Goal: Task Accomplishment & Management: Use online tool/utility

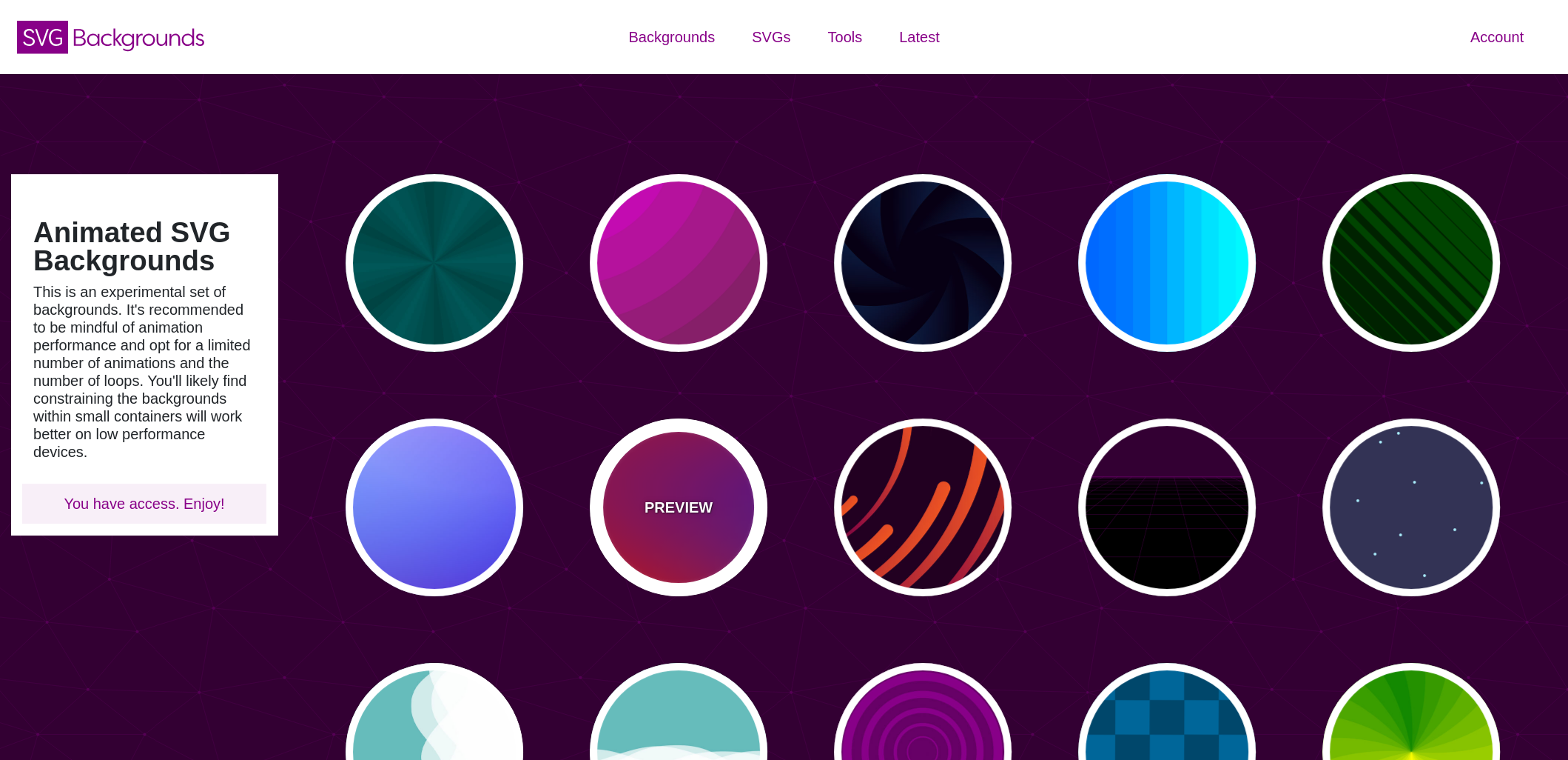
click at [622, 510] on div "PREVIEW" at bounding box center [679, 507] width 178 height 178
type input "#FF0000"
type input "#800080"
type input "#0000FF"
type input "#00EEBB"
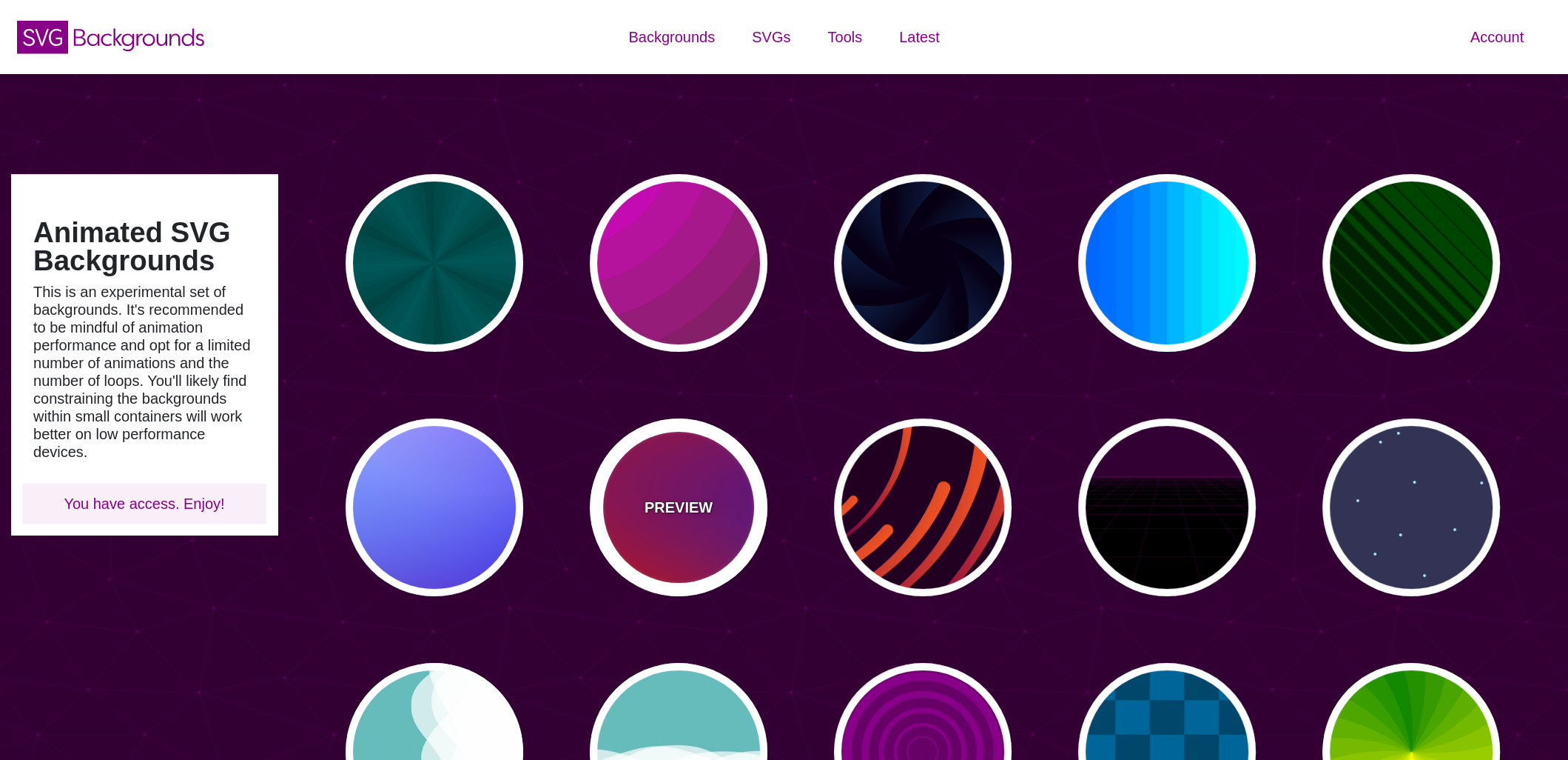
type input "#FFFF00"
type input "#FFA500"
type input "20"
type input "0"
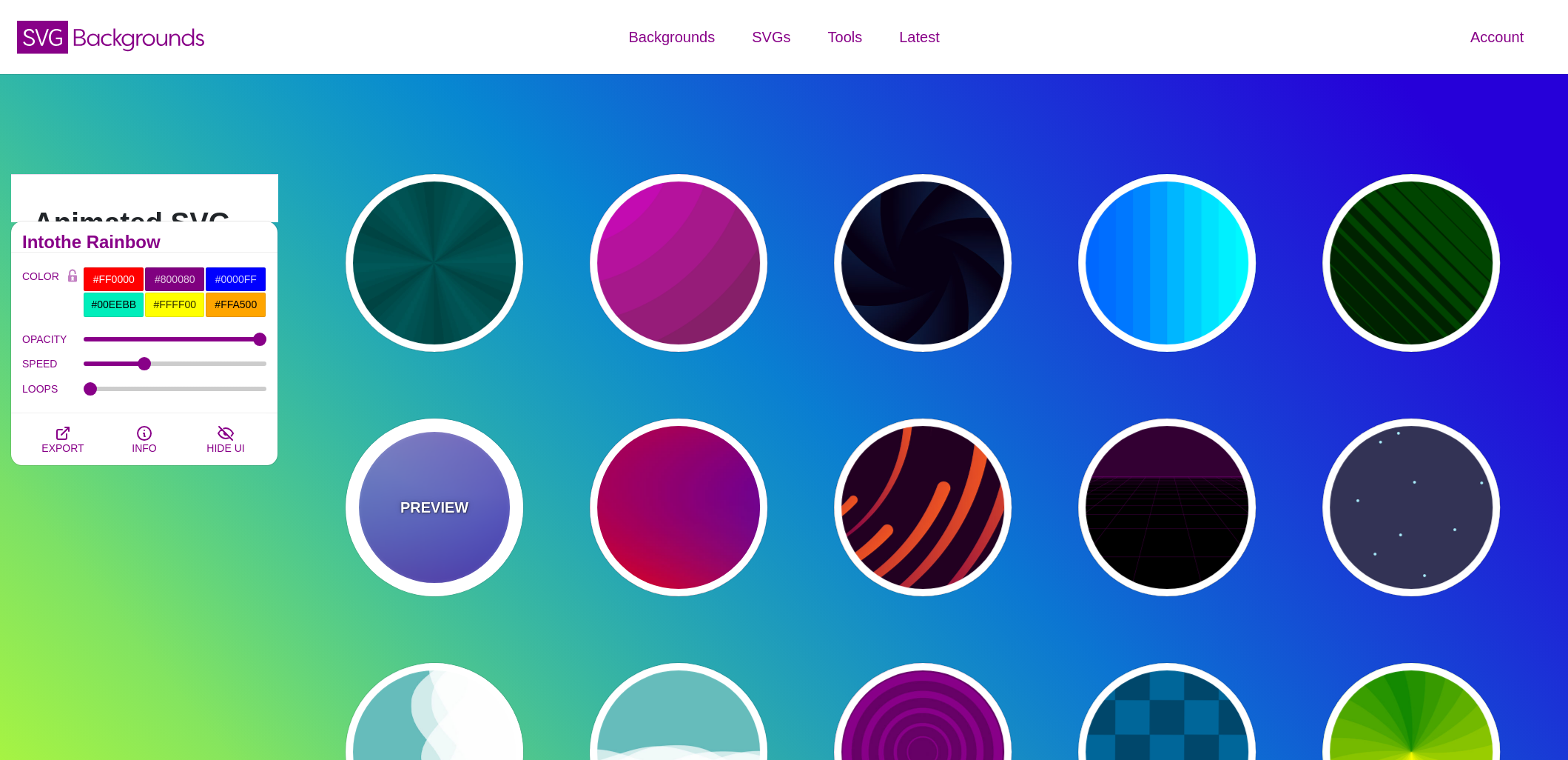
click at [481, 510] on div "PREVIEW" at bounding box center [434, 507] width 178 height 178
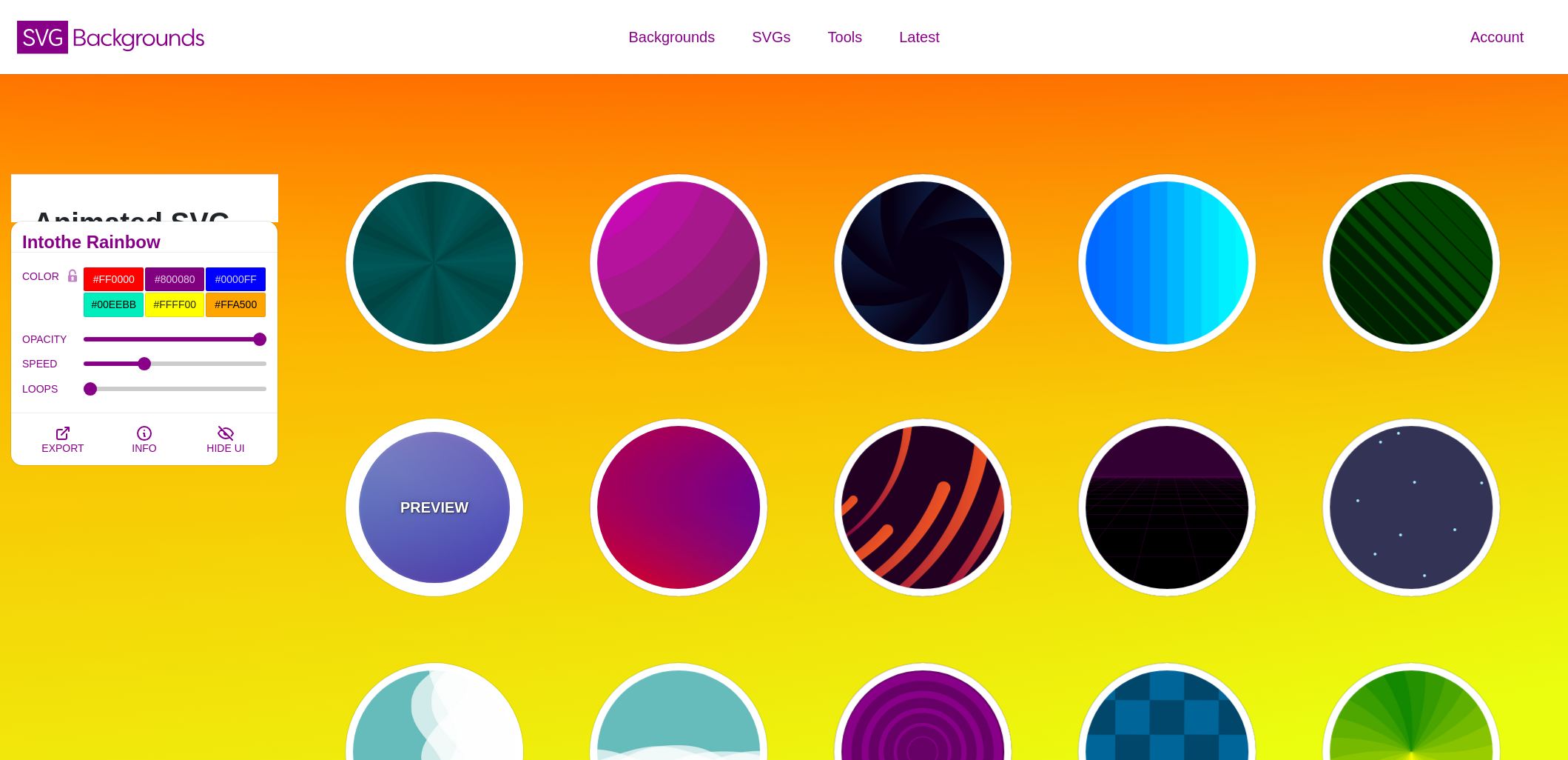
type input "#0000FF"
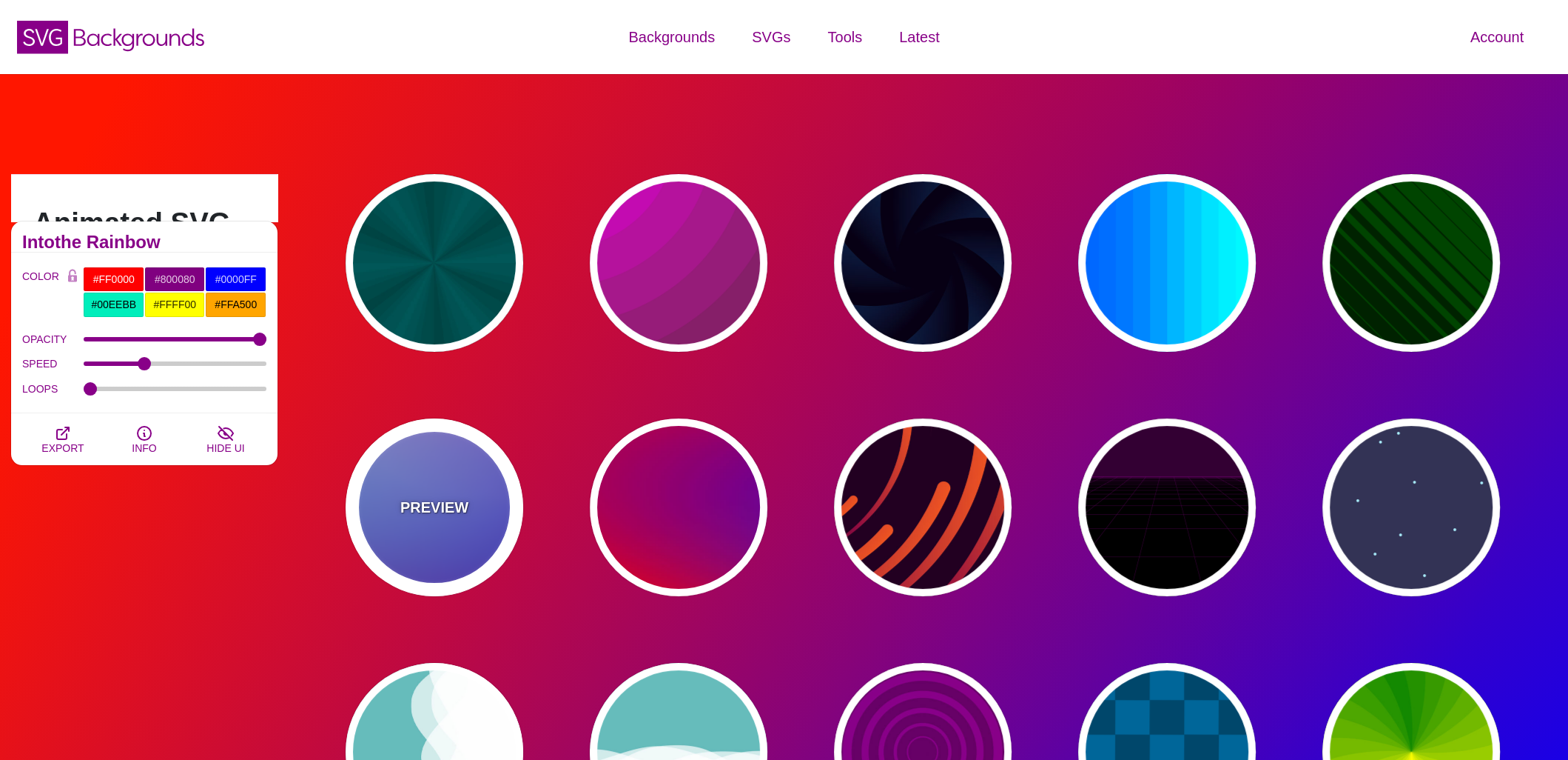
type input "#0099FF"
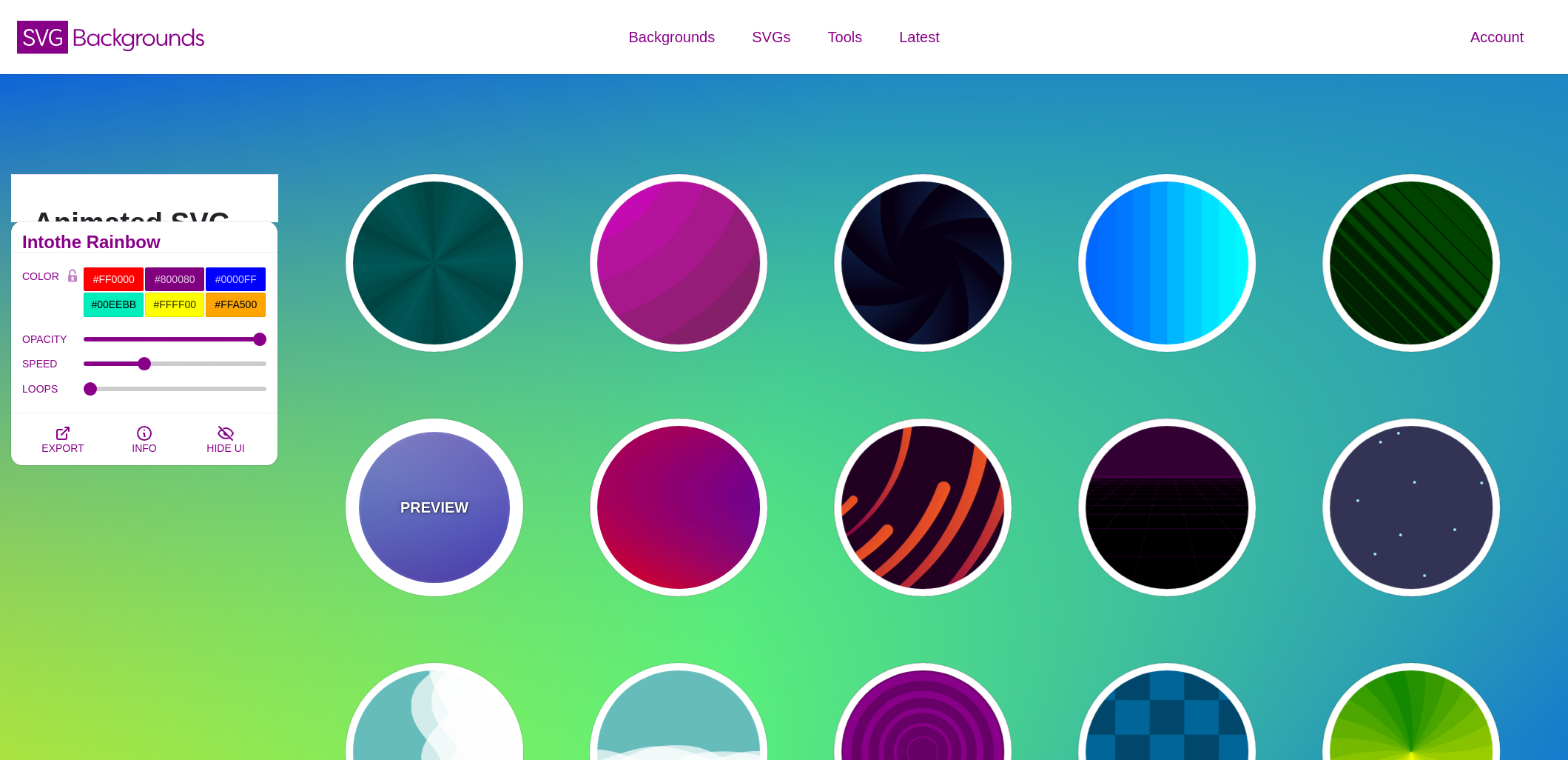
type input "#FFFFFF"
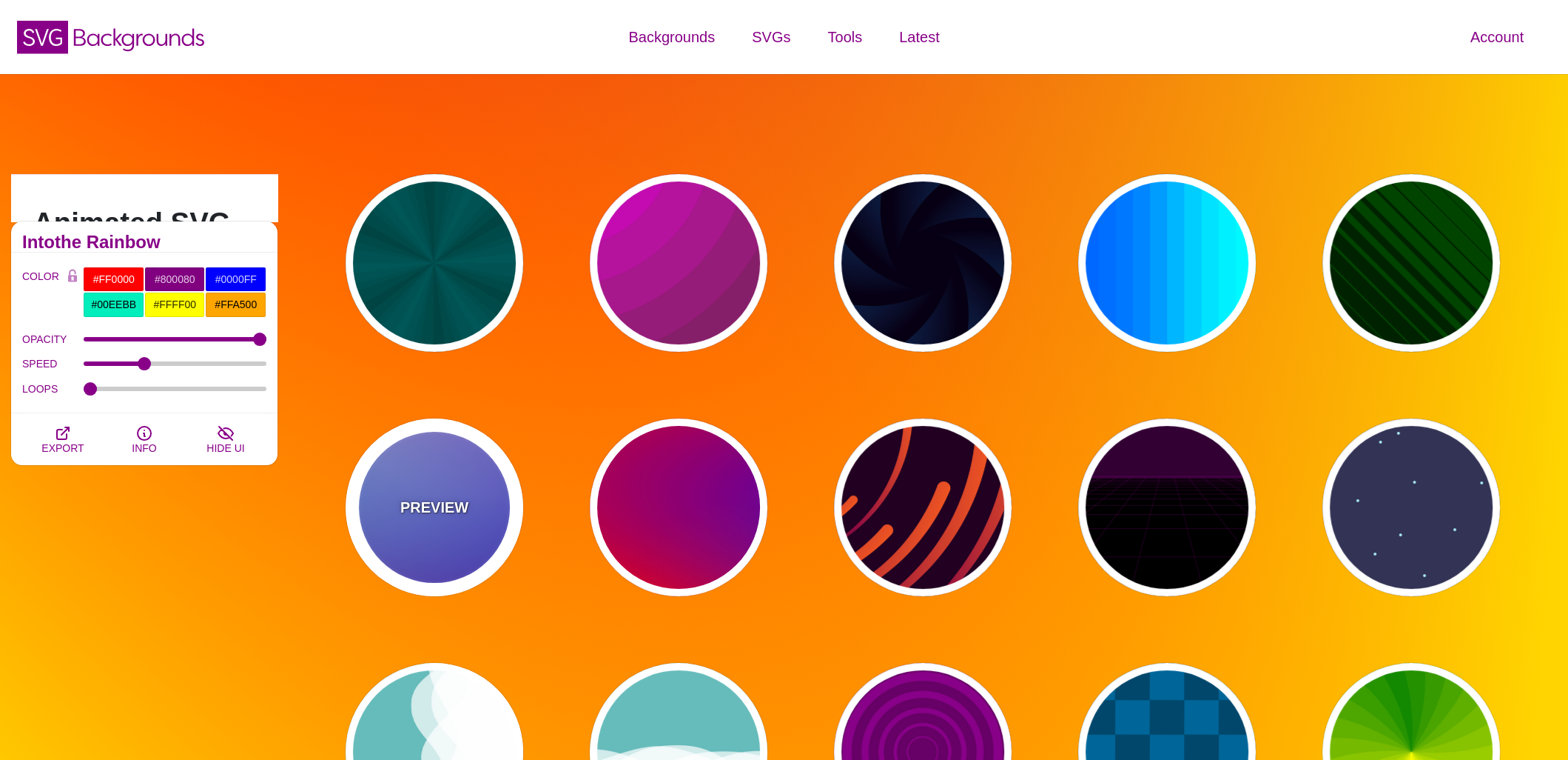
type input "#FF99FF"
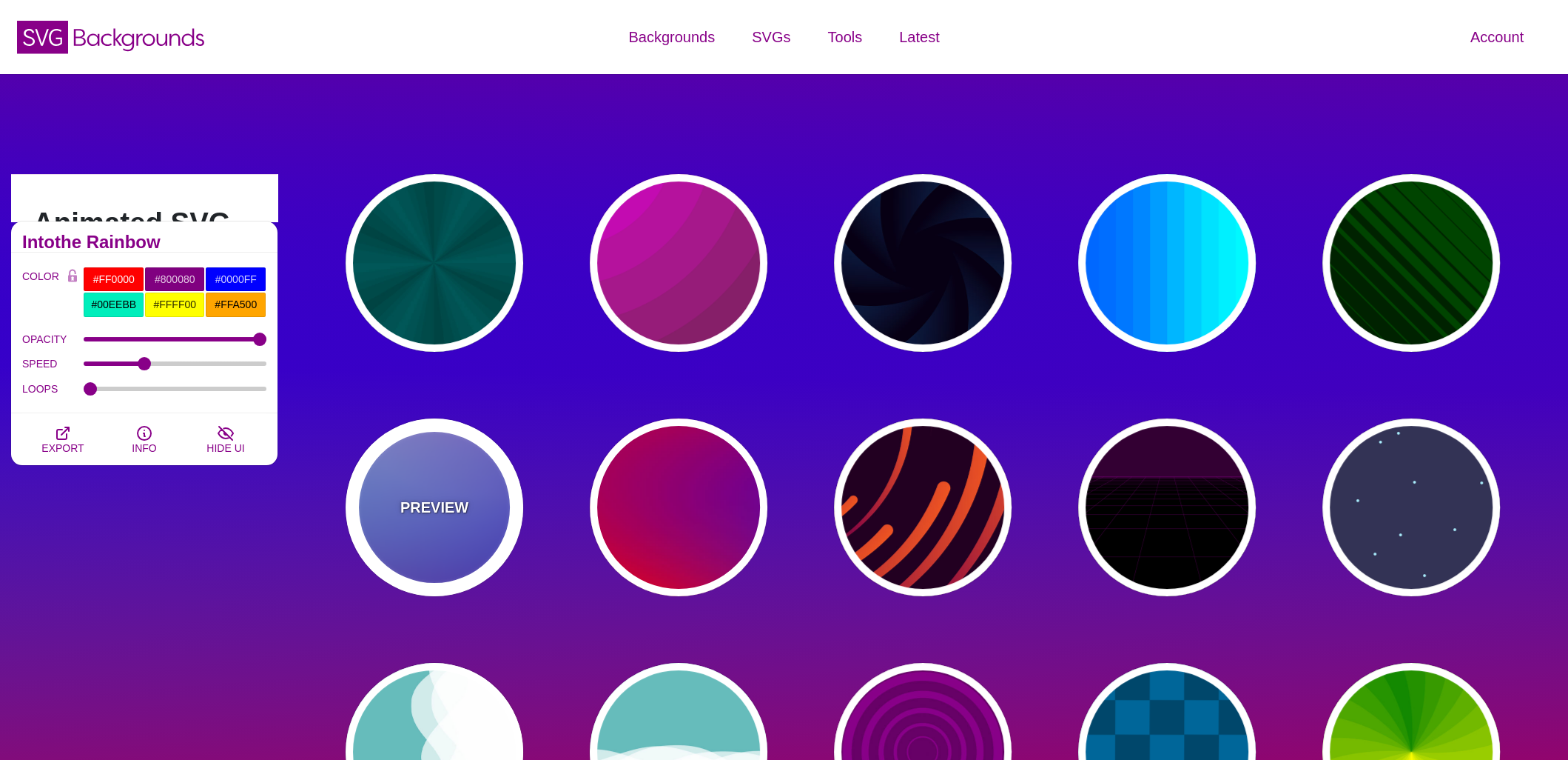
type input "#880088"
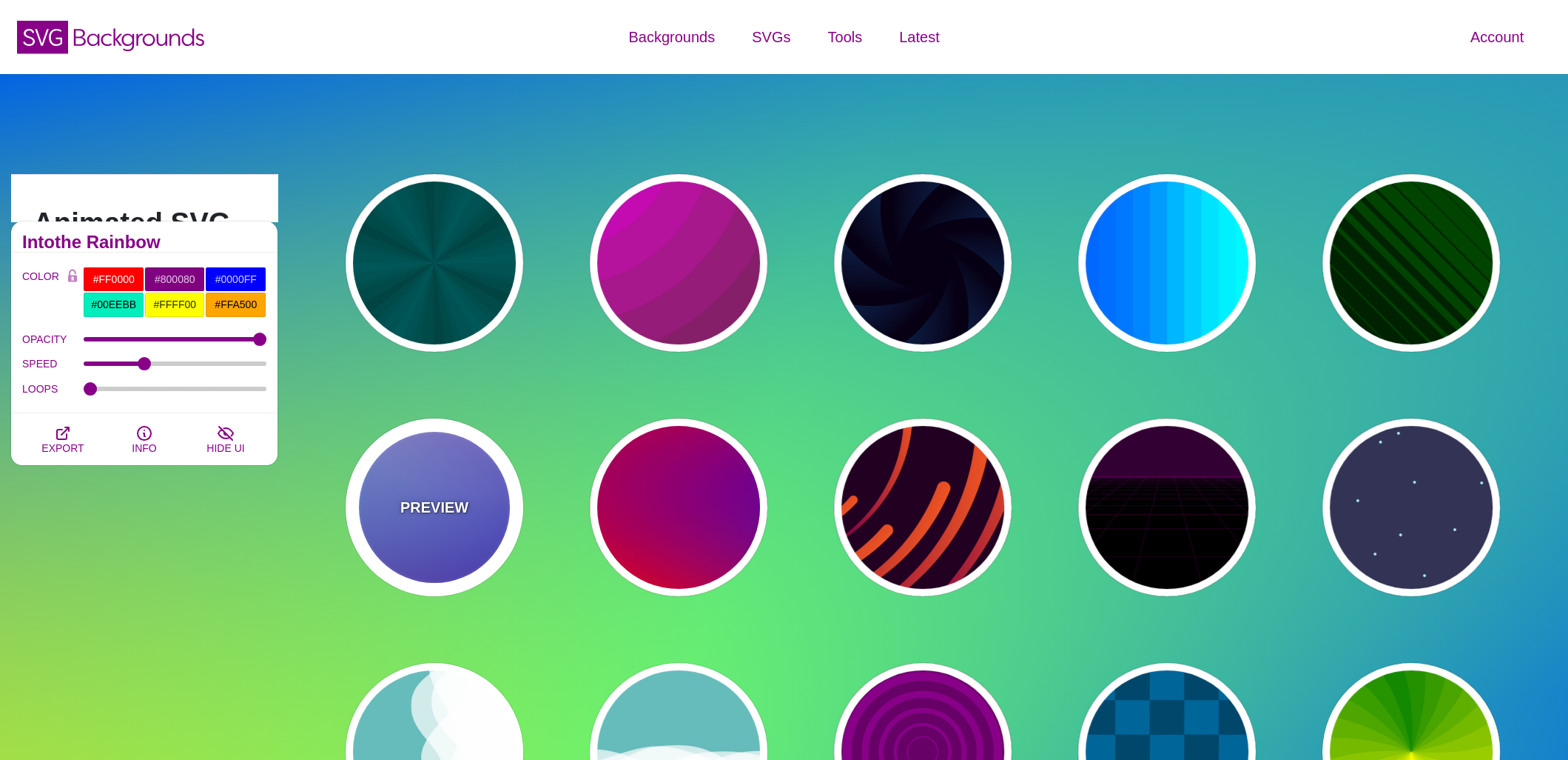
type input "12"
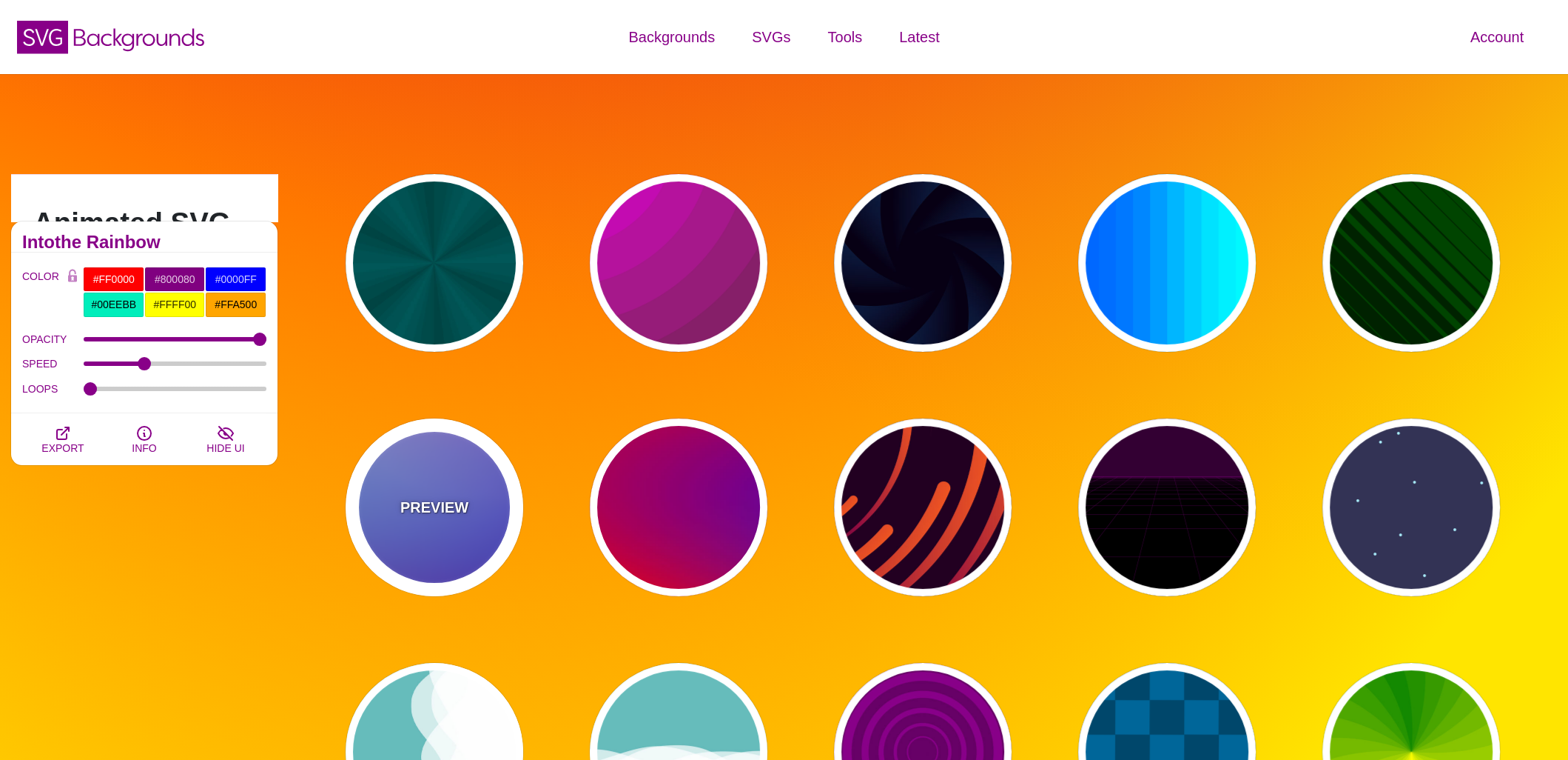
type input "0"
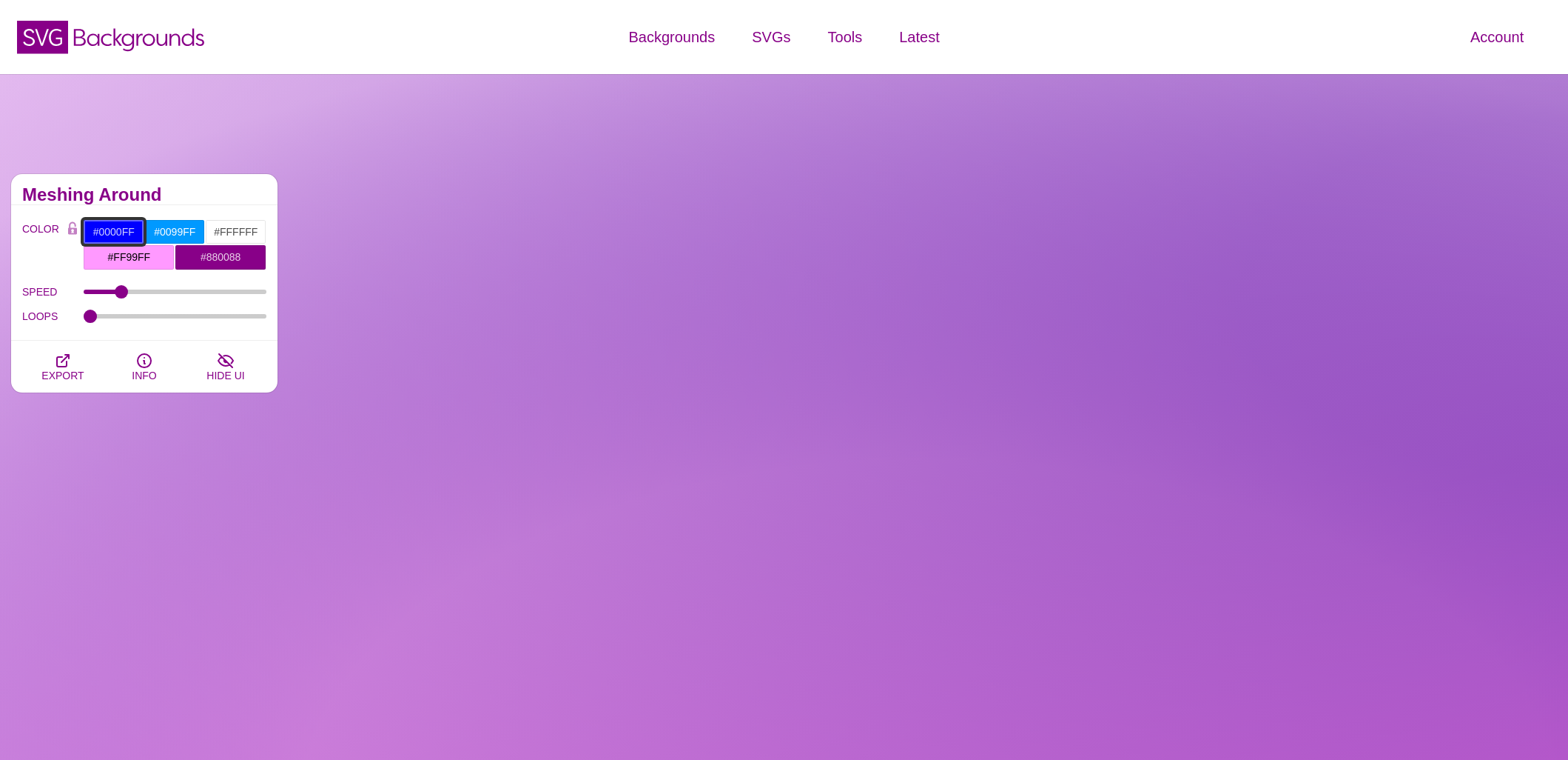
click at [125, 225] on input "#0000FF" at bounding box center [114, 231] width 61 height 25
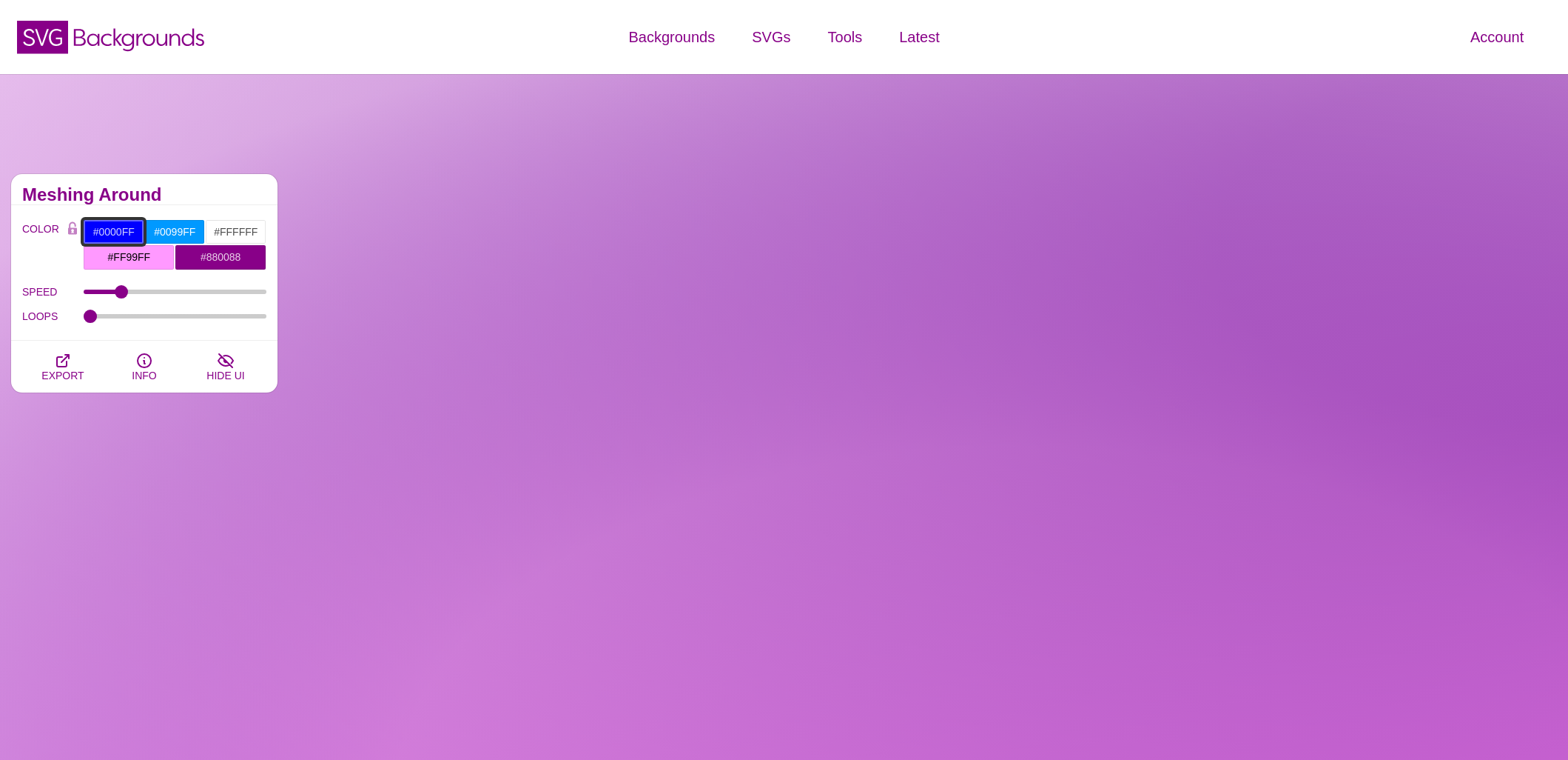
click at [125, 225] on input "#0000FF" at bounding box center [114, 231] width 61 height 25
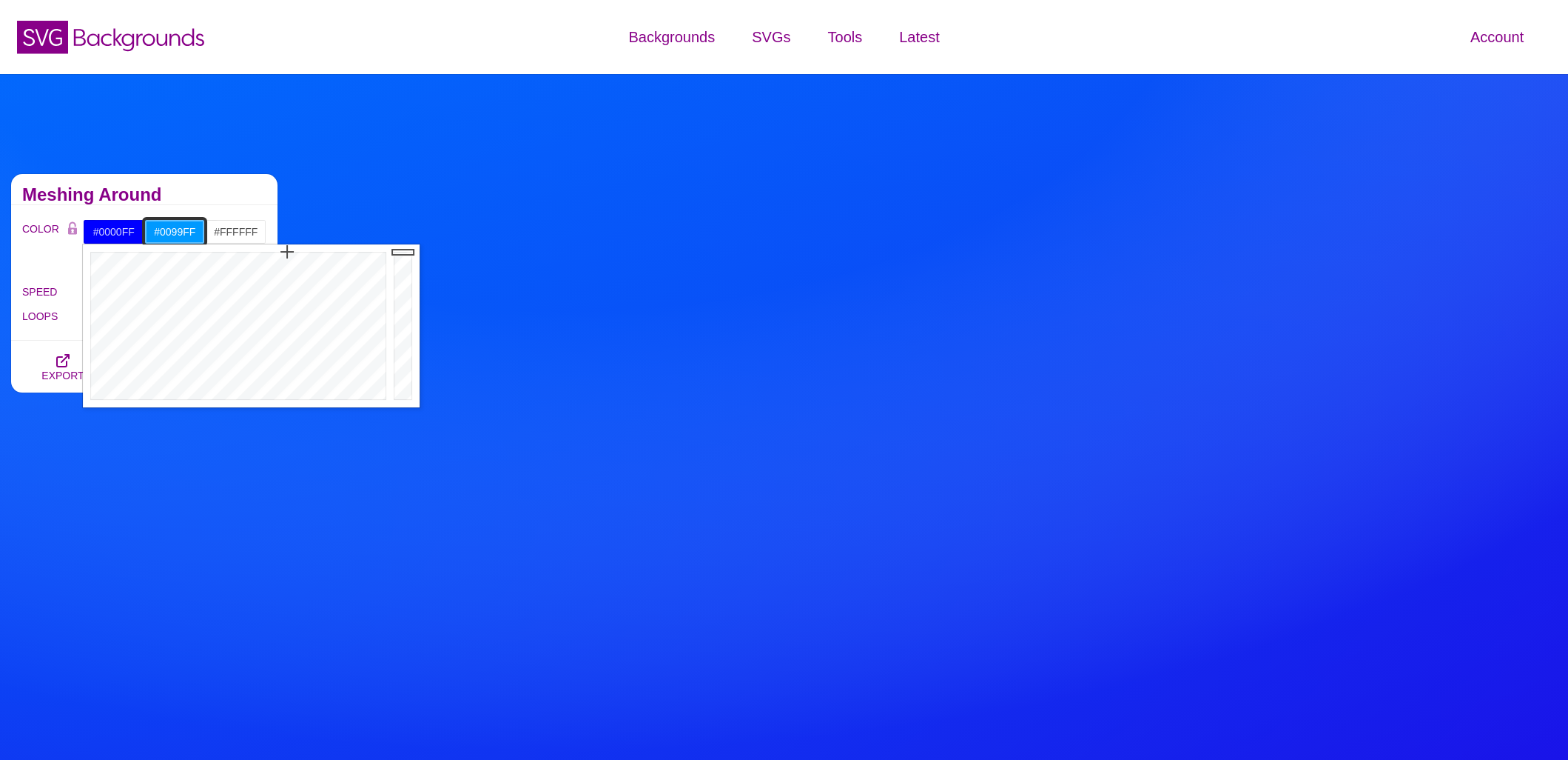
click at [179, 237] on input "#0099FF" at bounding box center [175, 231] width 61 height 25
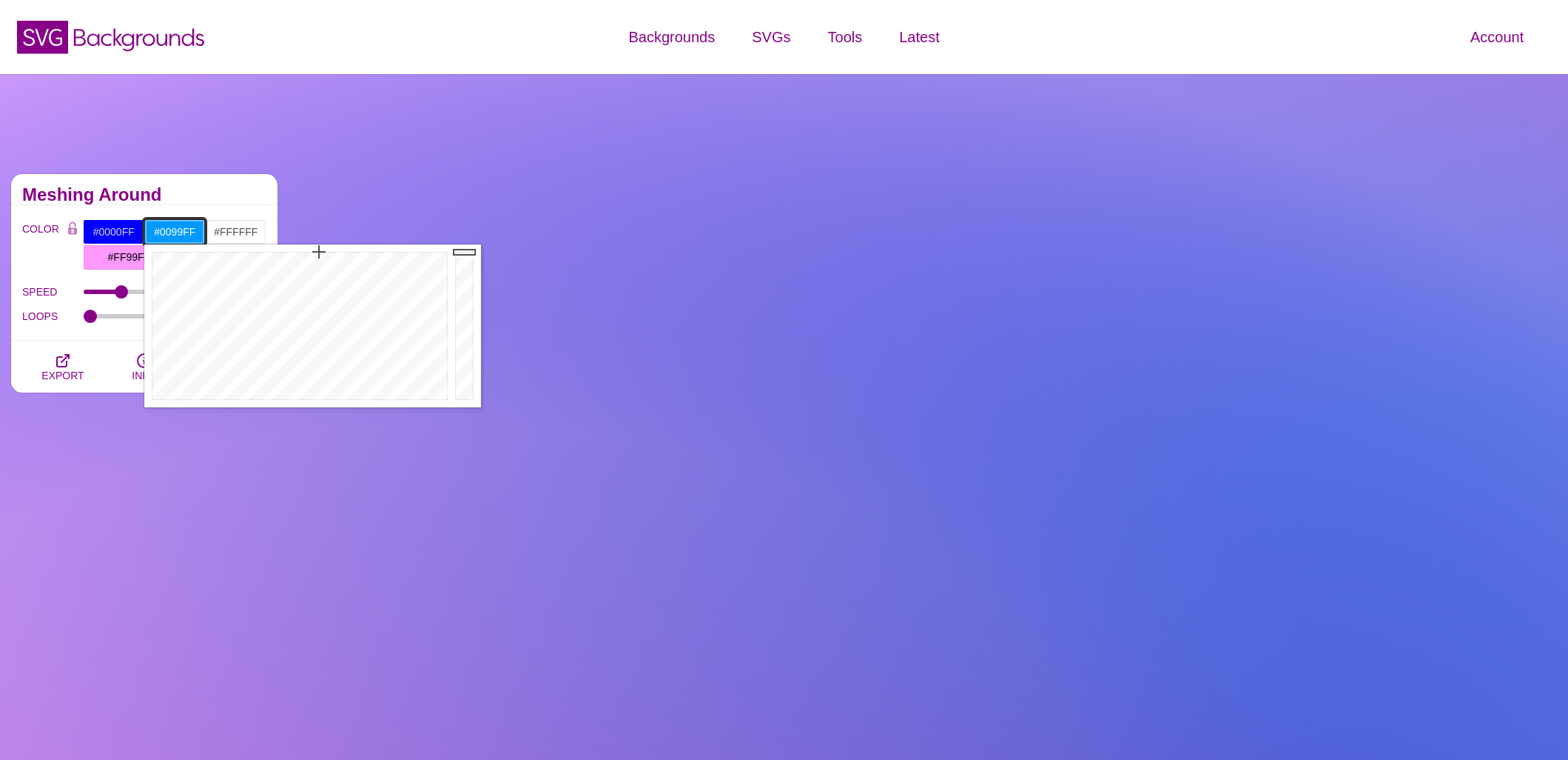
click at [179, 237] on input "#0099FF" at bounding box center [175, 231] width 61 height 25
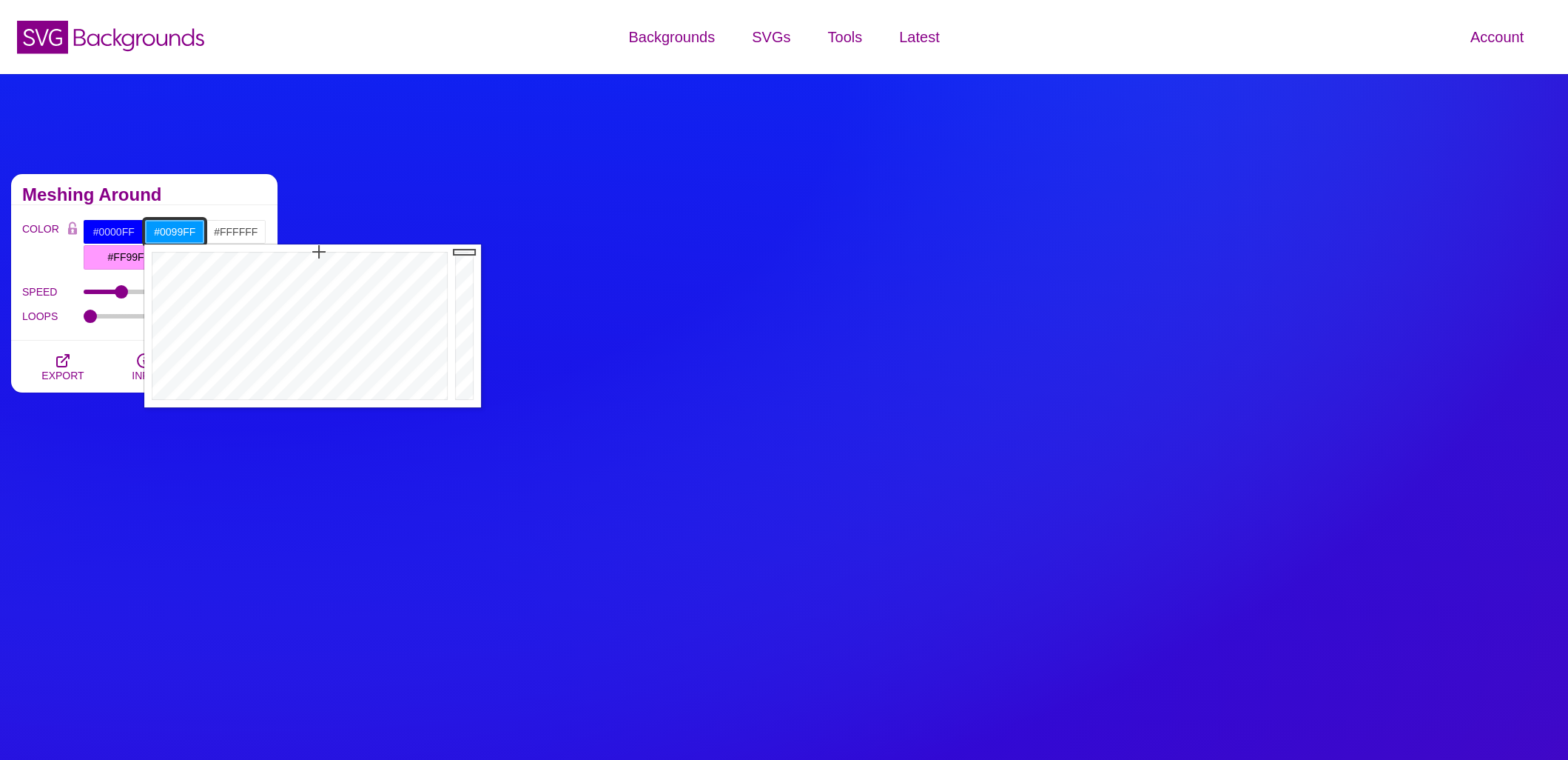
paste input "#1a648d"
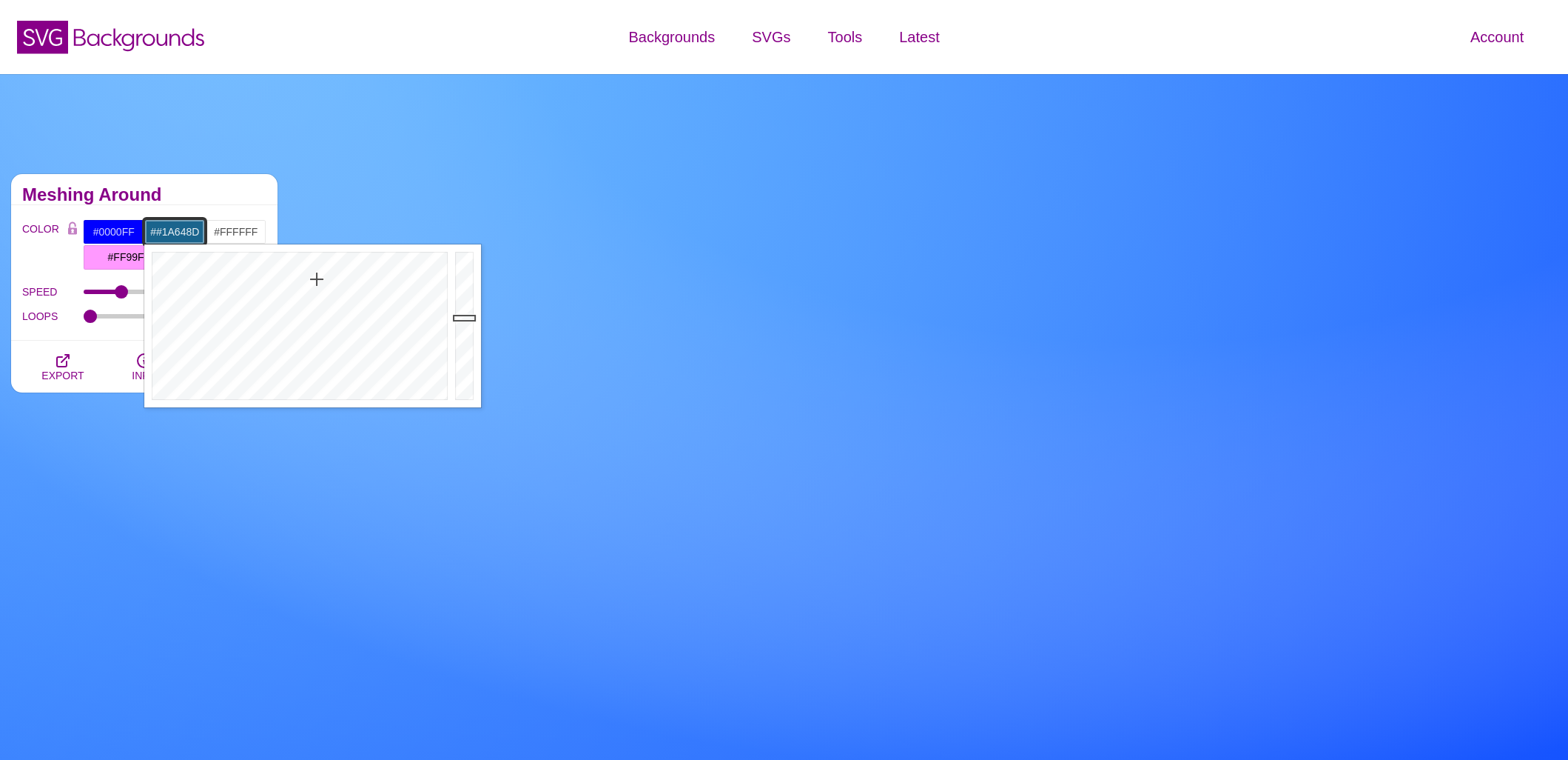
type input "#1A648D"
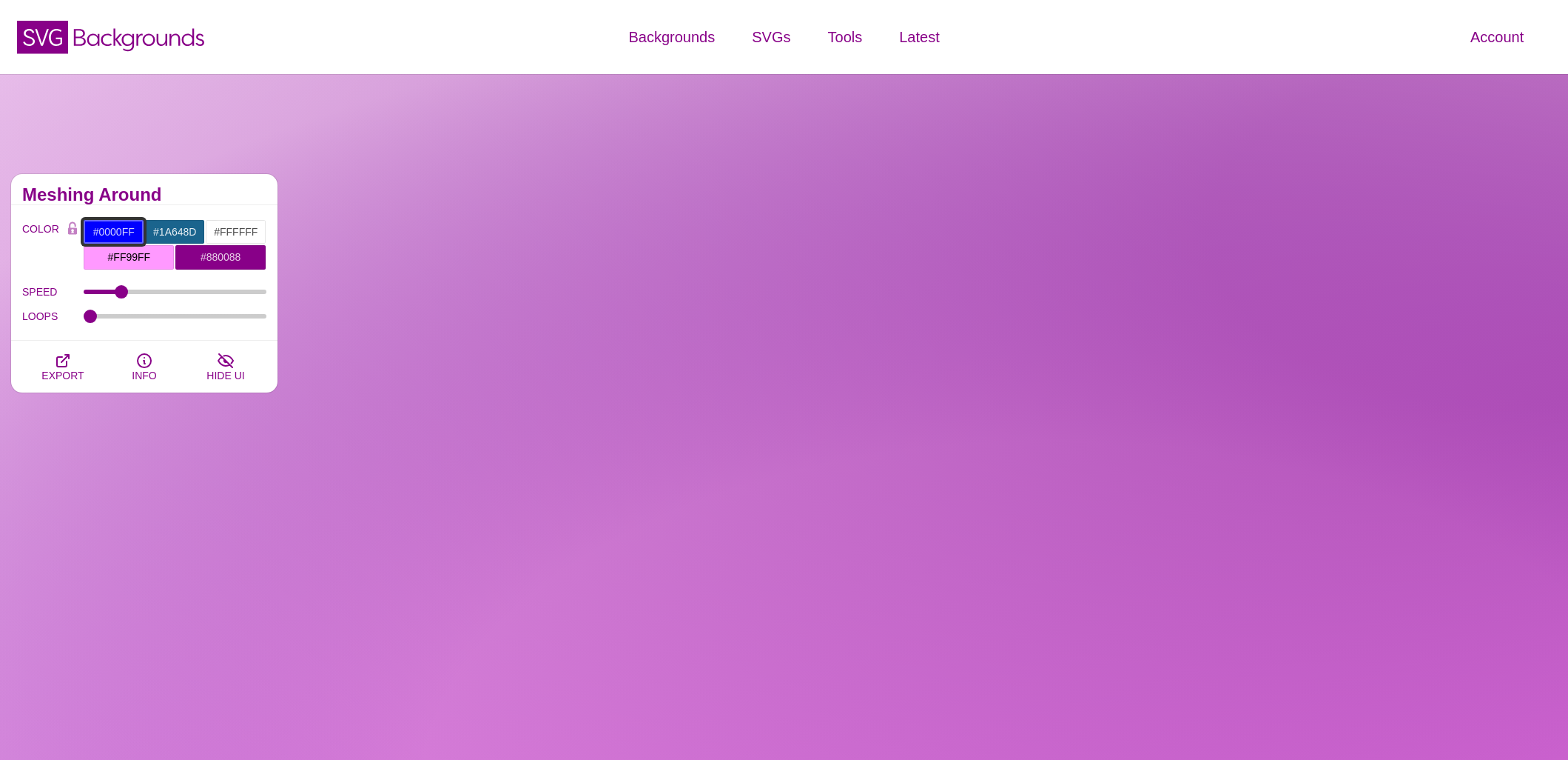
click at [103, 226] on input "#0000FF" at bounding box center [114, 231] width 61 height 25
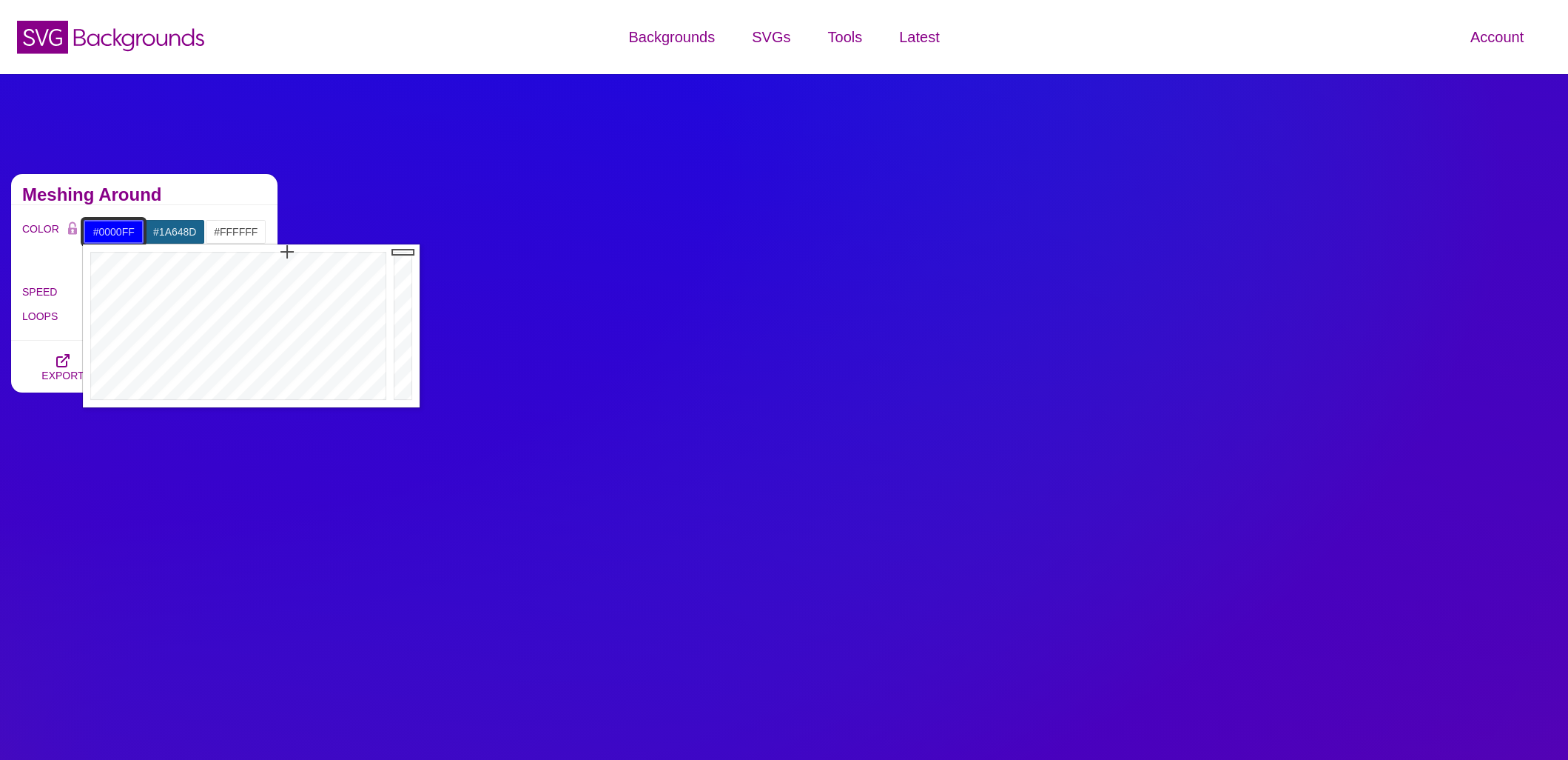
click at [103, 226] on input "#0000FF" at bounding box center [114, 231] width 61 height 25
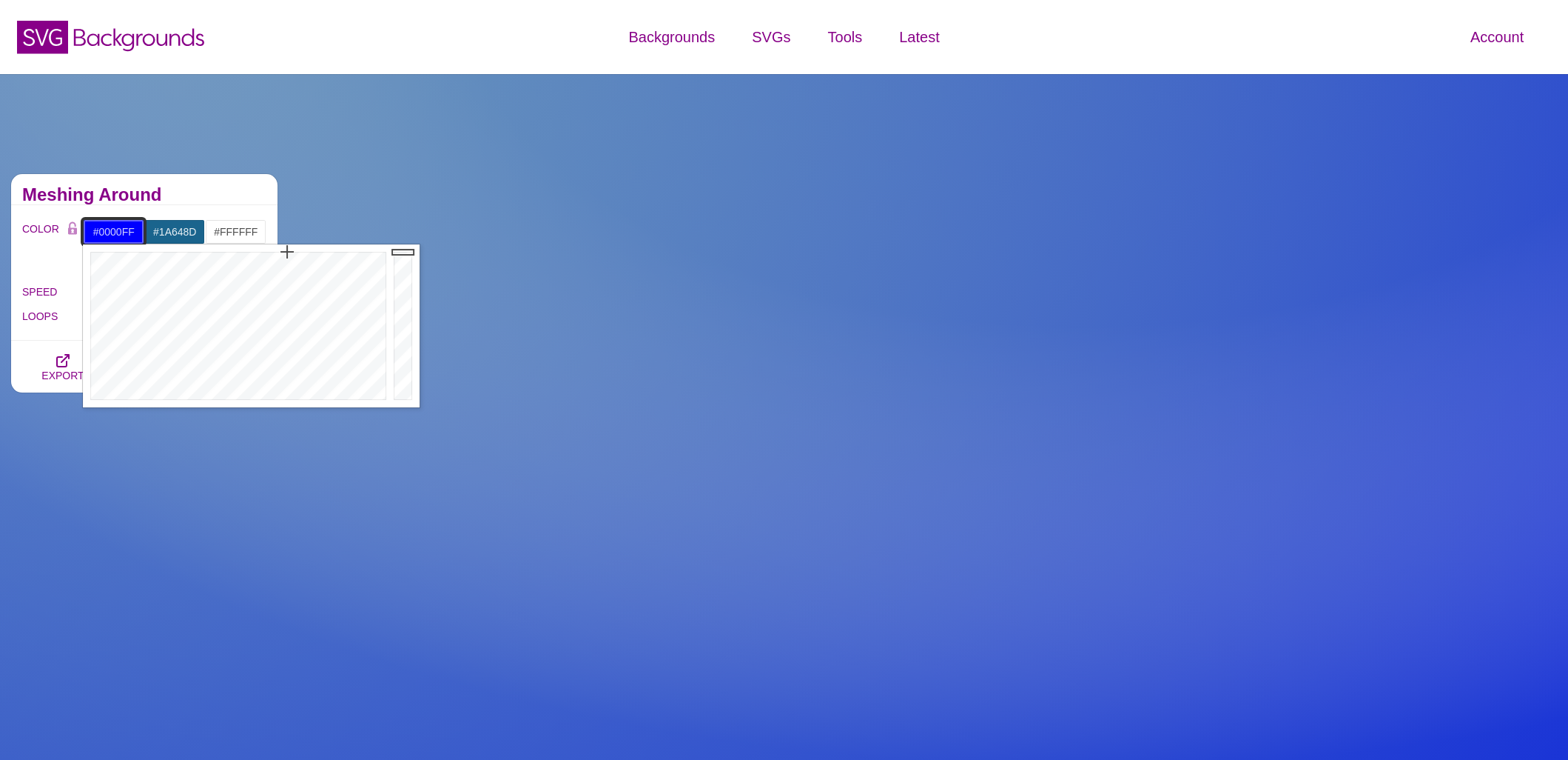
paste input "#05263b"
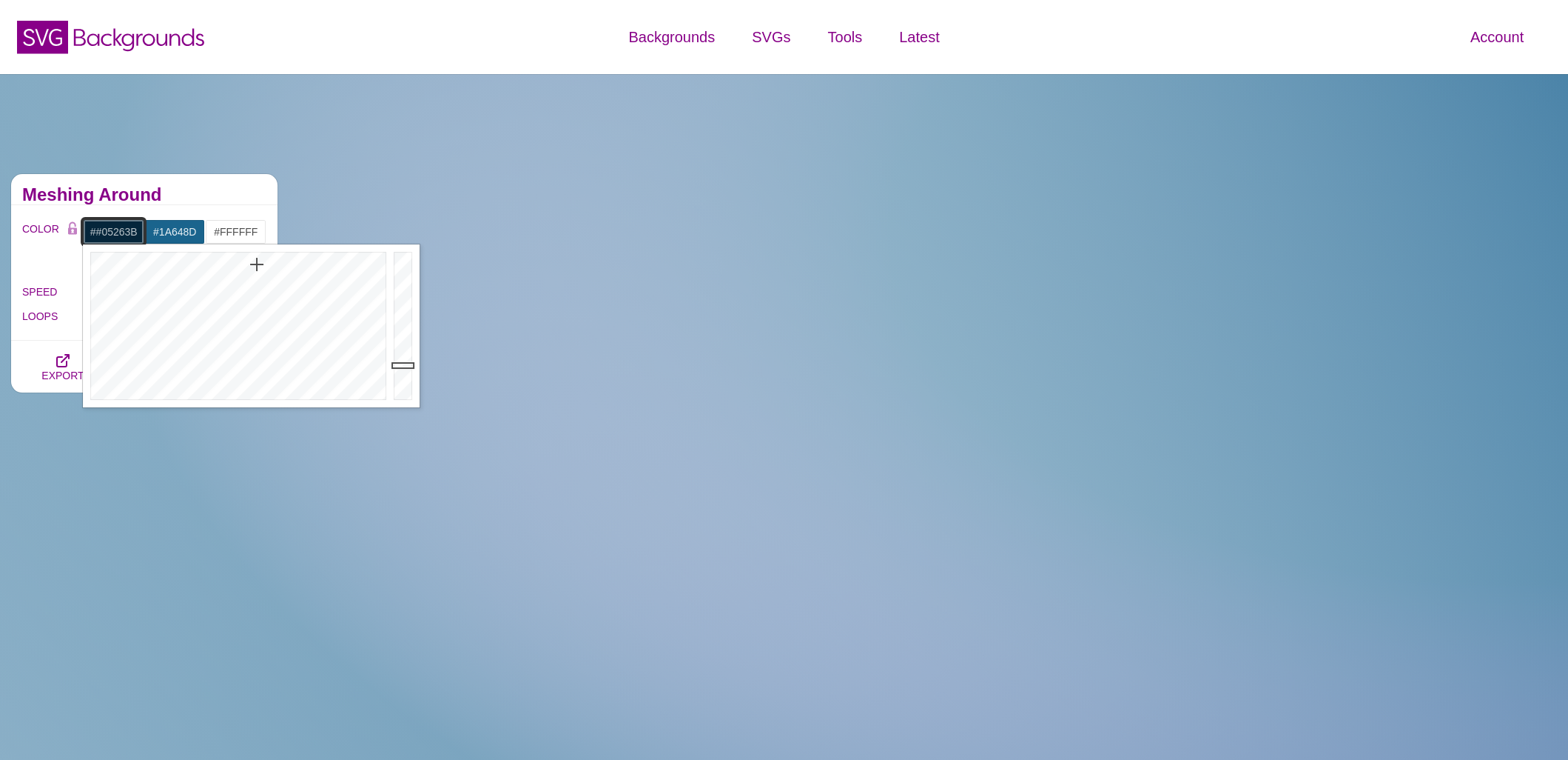
type input "#05263B"
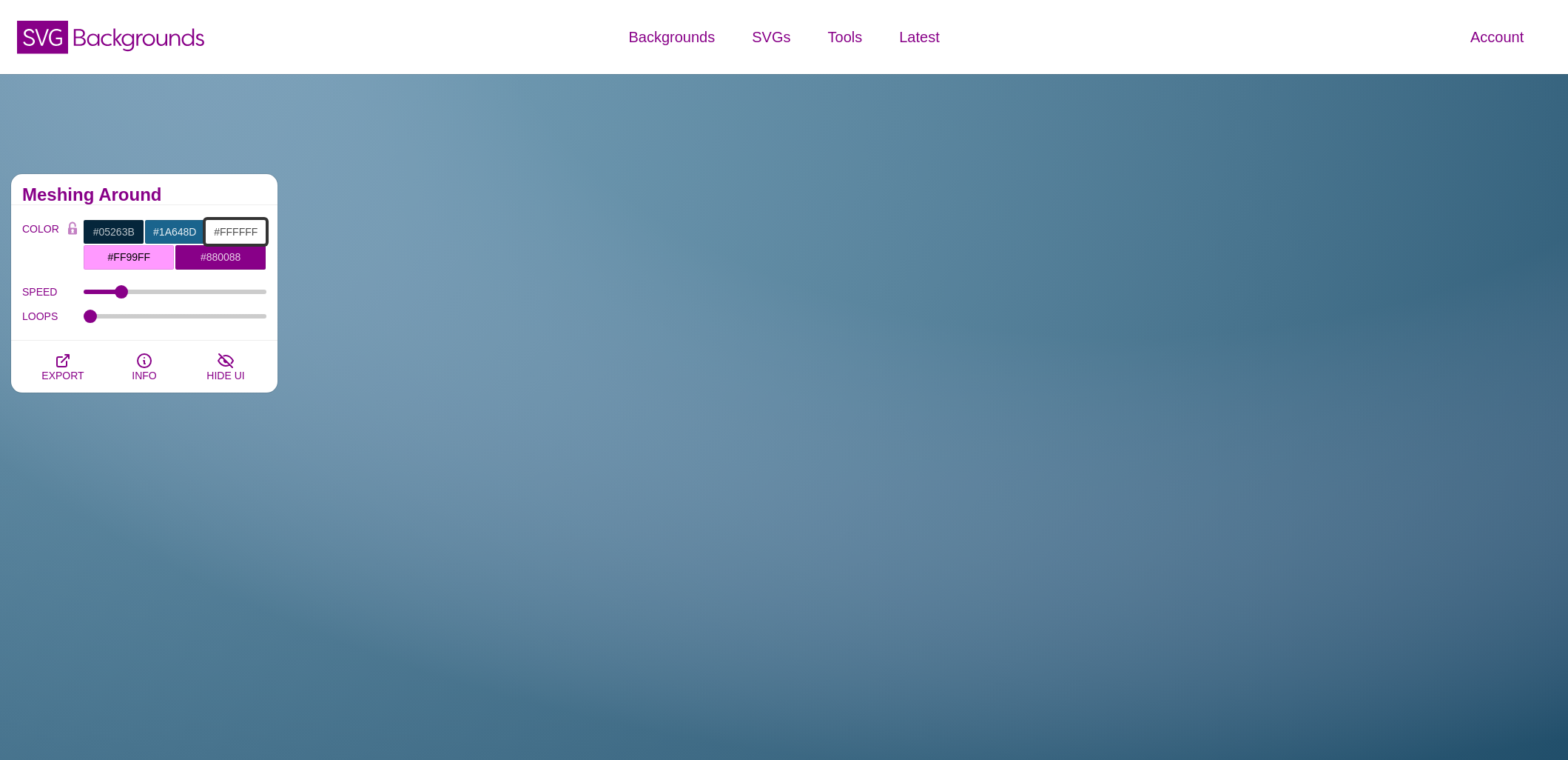
click at [231, 234] on input "#FFFFFF" at bounding box center [236, 231] width 61 height 25
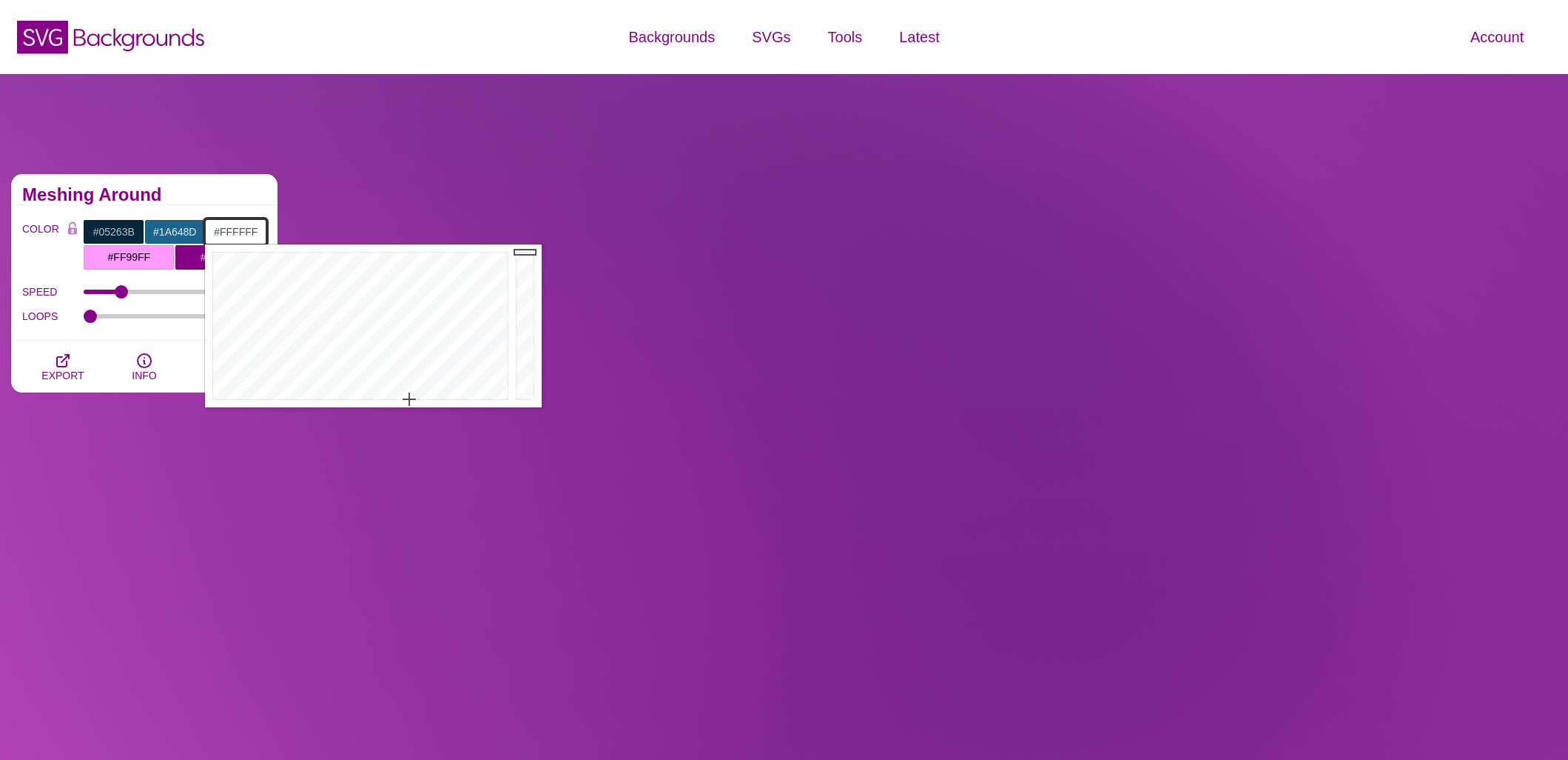
click at [231, 234] on input "#FFFFFF" at bounding box center [236, 231] width 61 height 25
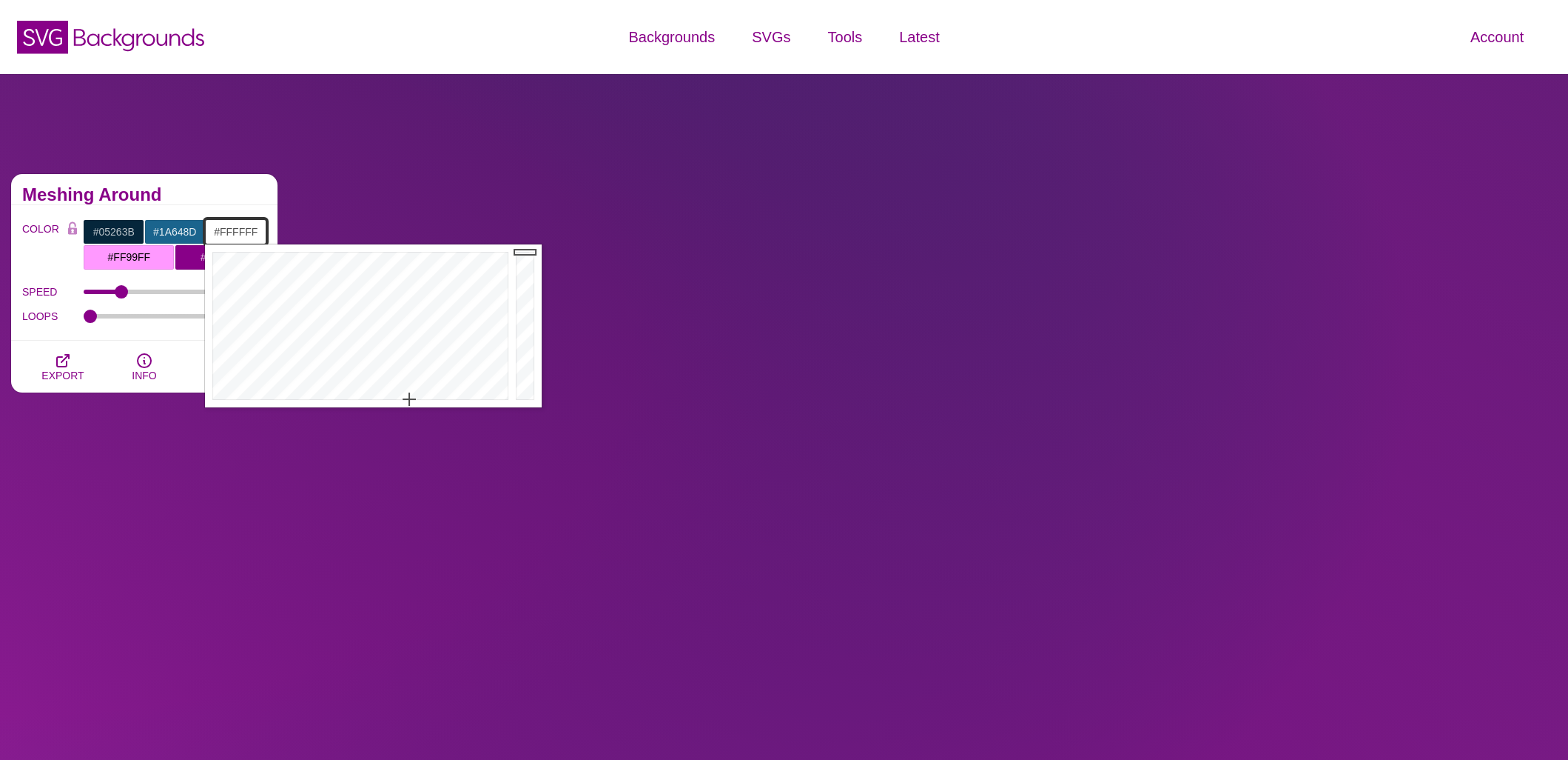
paste input "2f6e8b"
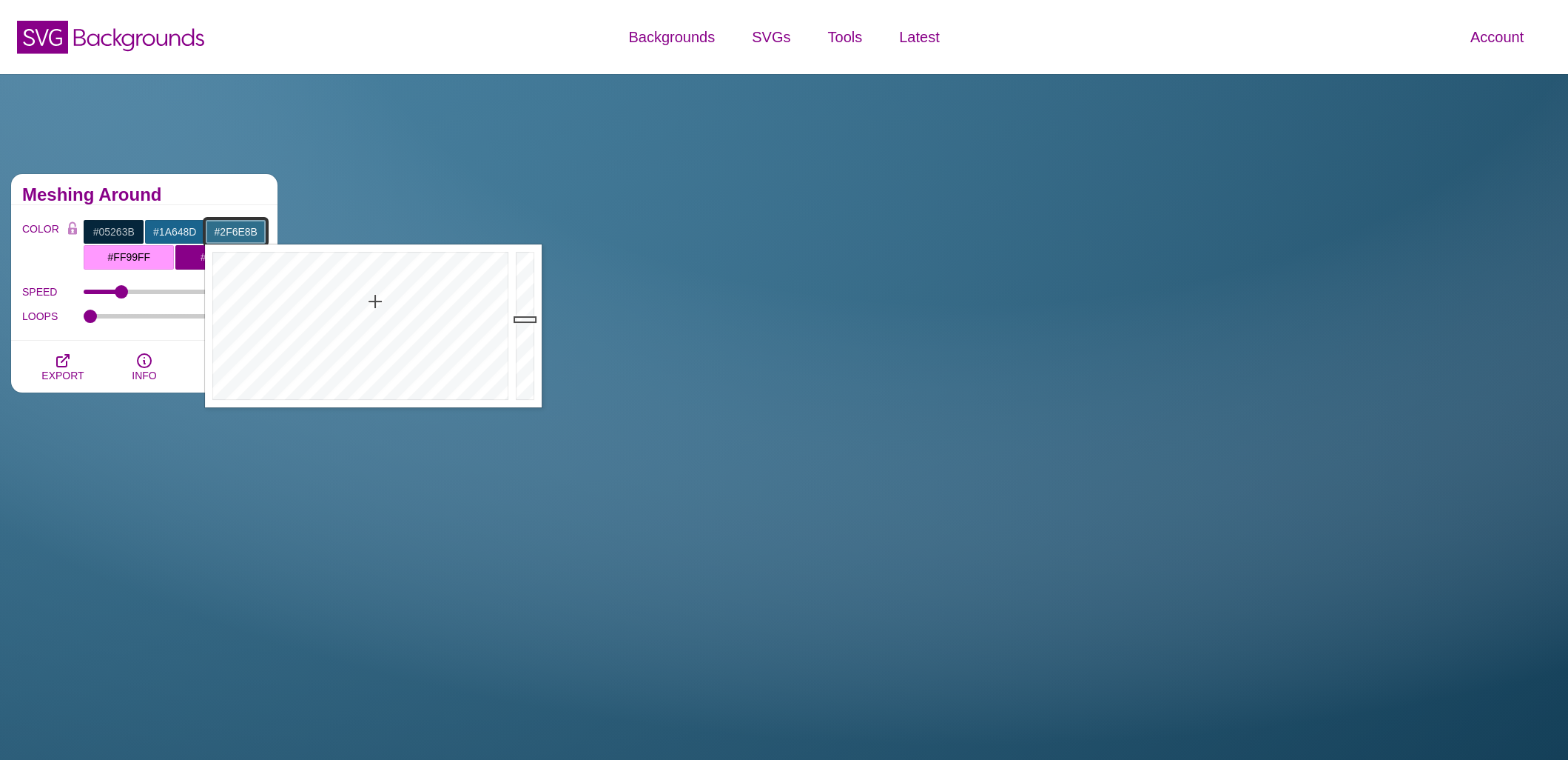
type input "#2F6E8B"
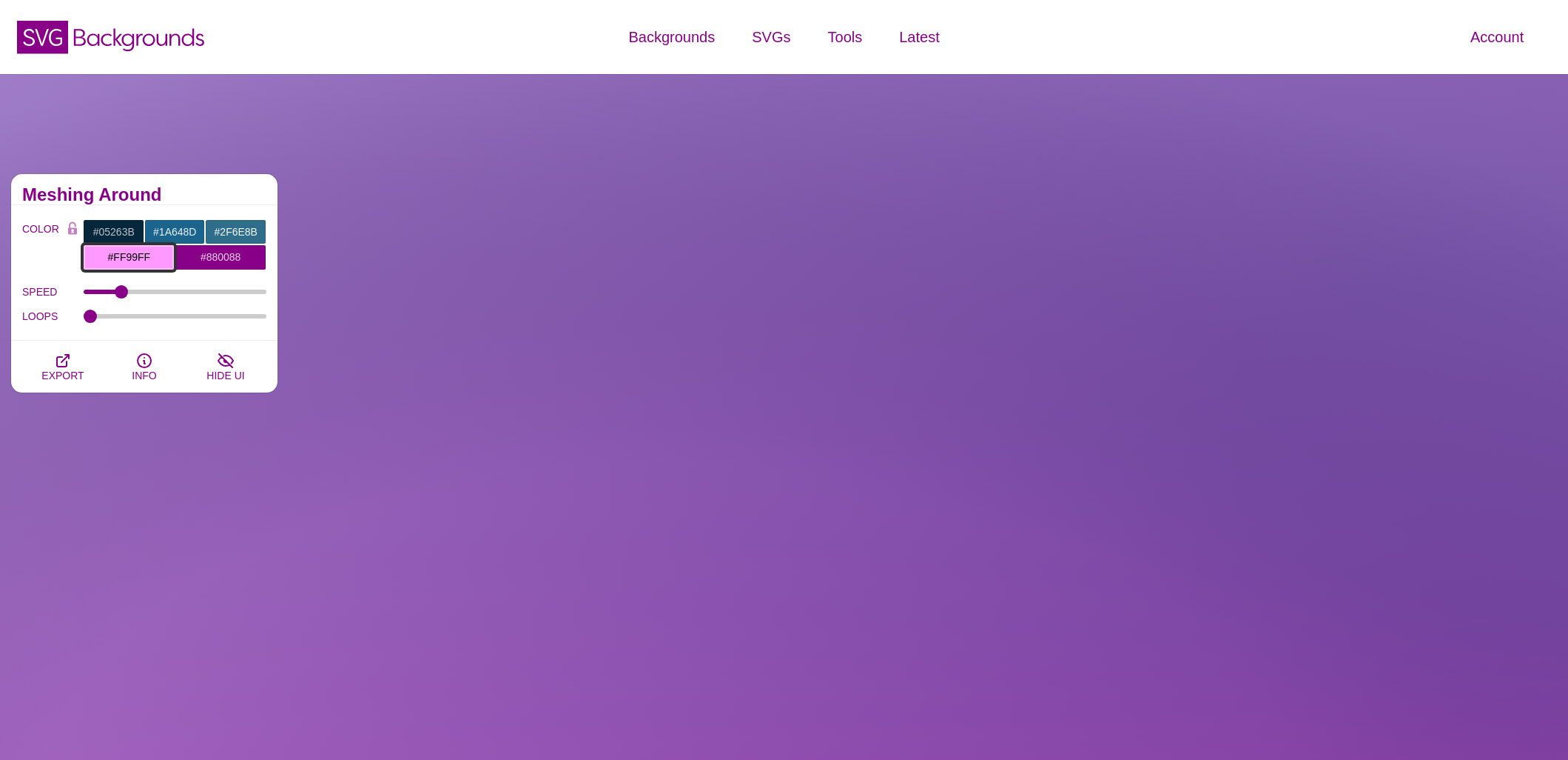
click at [148, 254] on input "#FF99FF" at bounding box center [129, 256] width 92 height 25
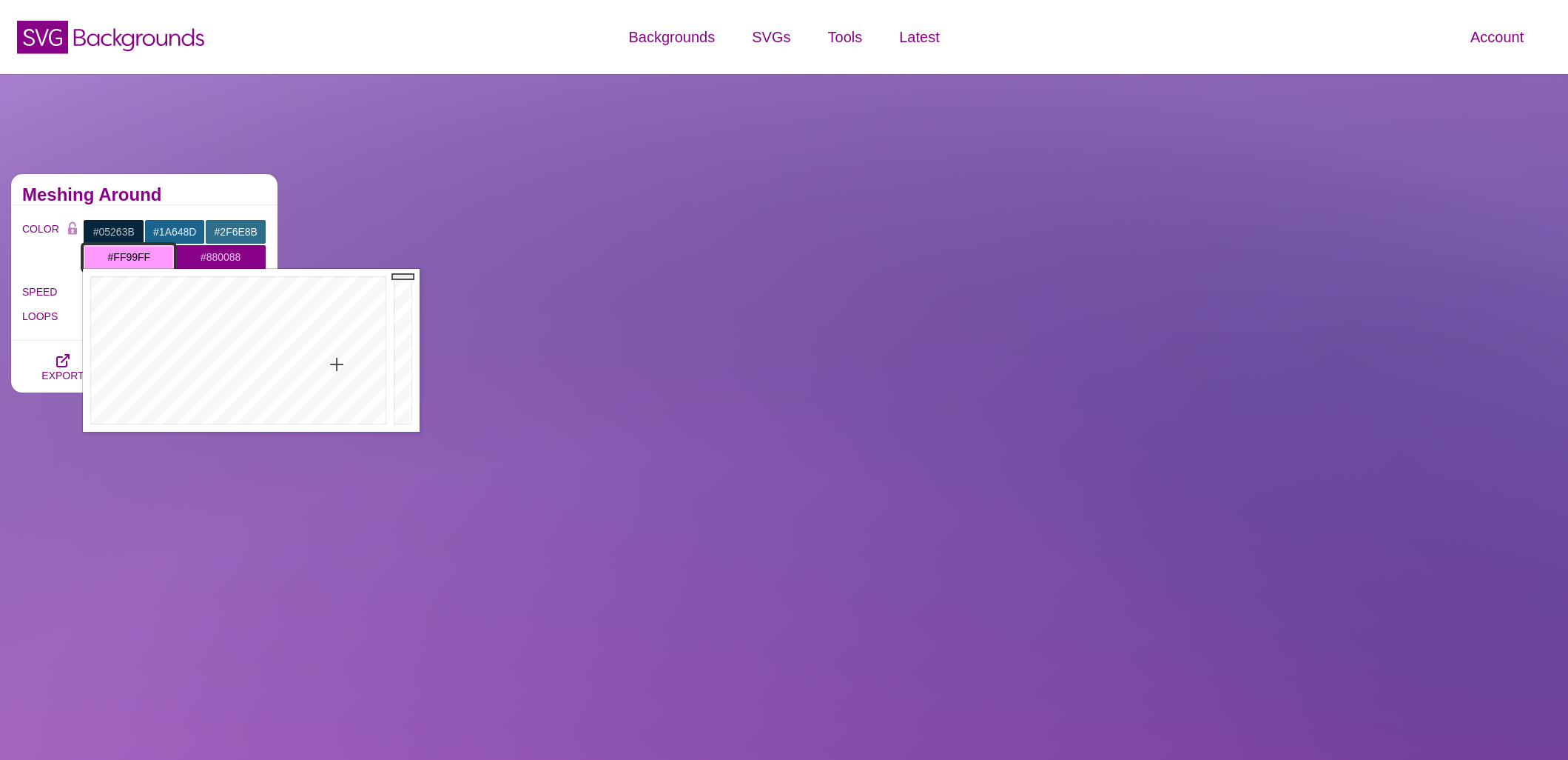
click at [148, 254] on input "#FF99FF" at bounding box center [129, 256] width 92 height 25
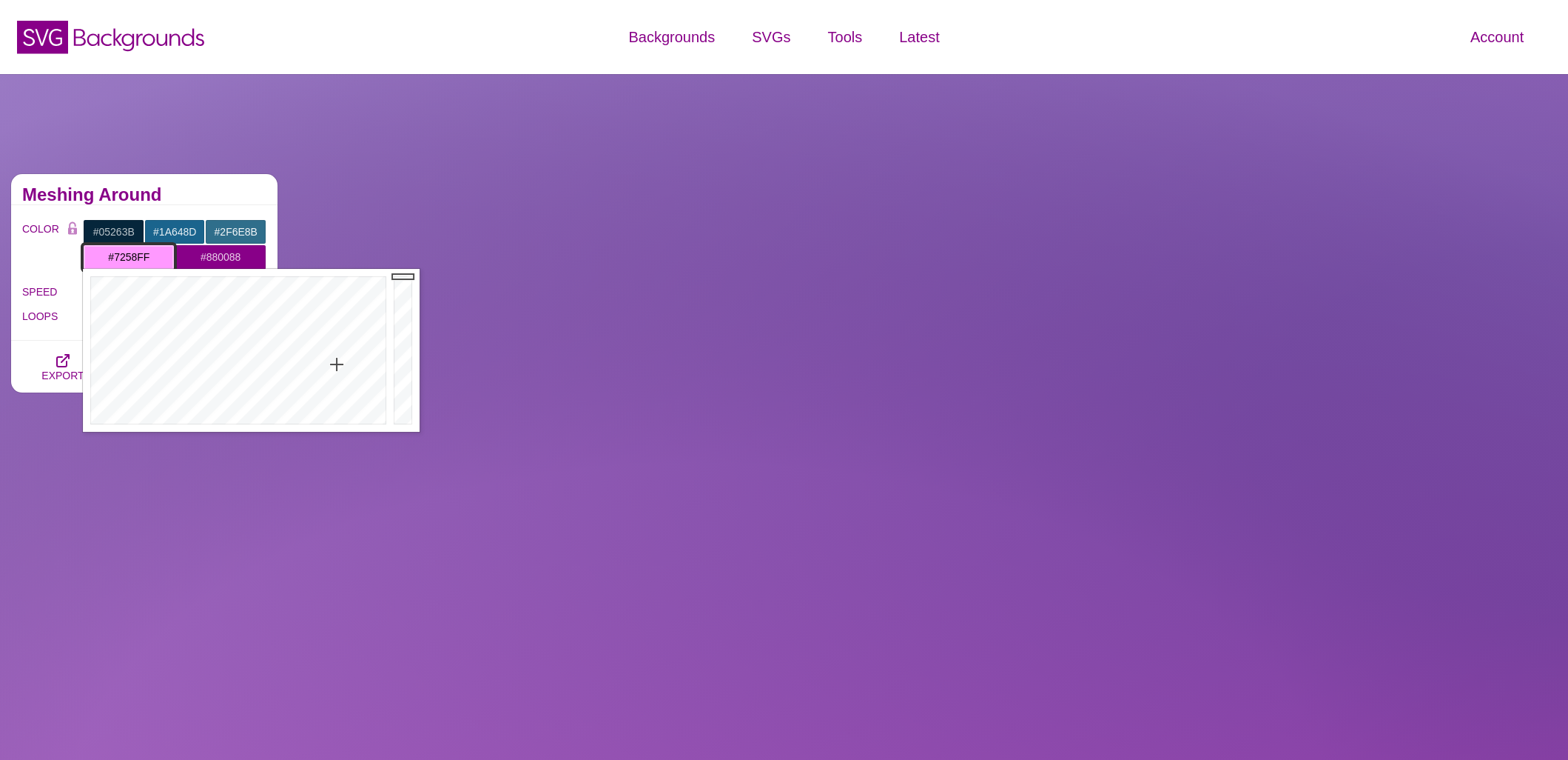
click at [295, 327] on div at bounding box center [236, 350] width 307 height 163
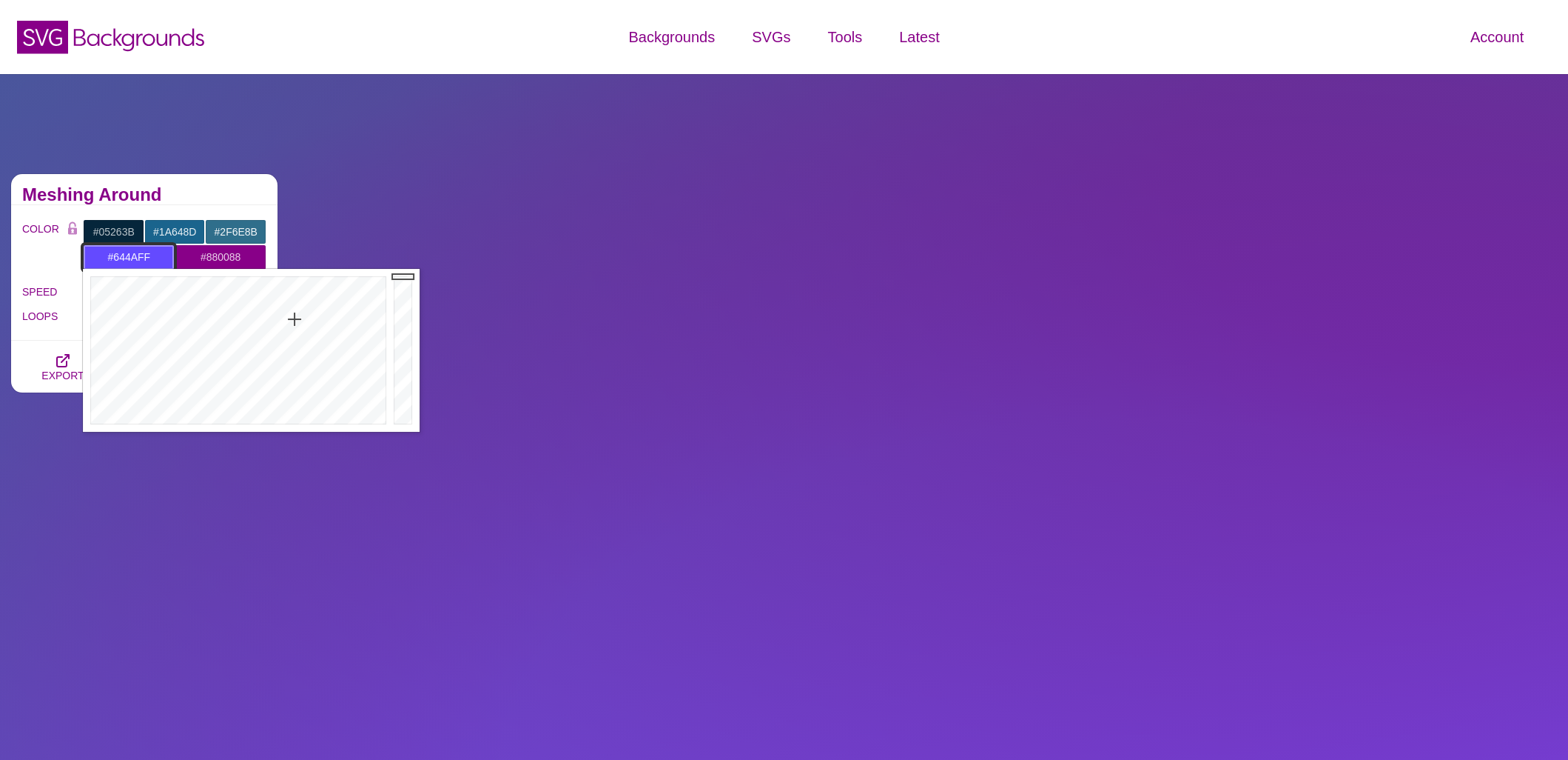
click at [294, 319] on div at bounding box center [236, 350] width 307 height 163
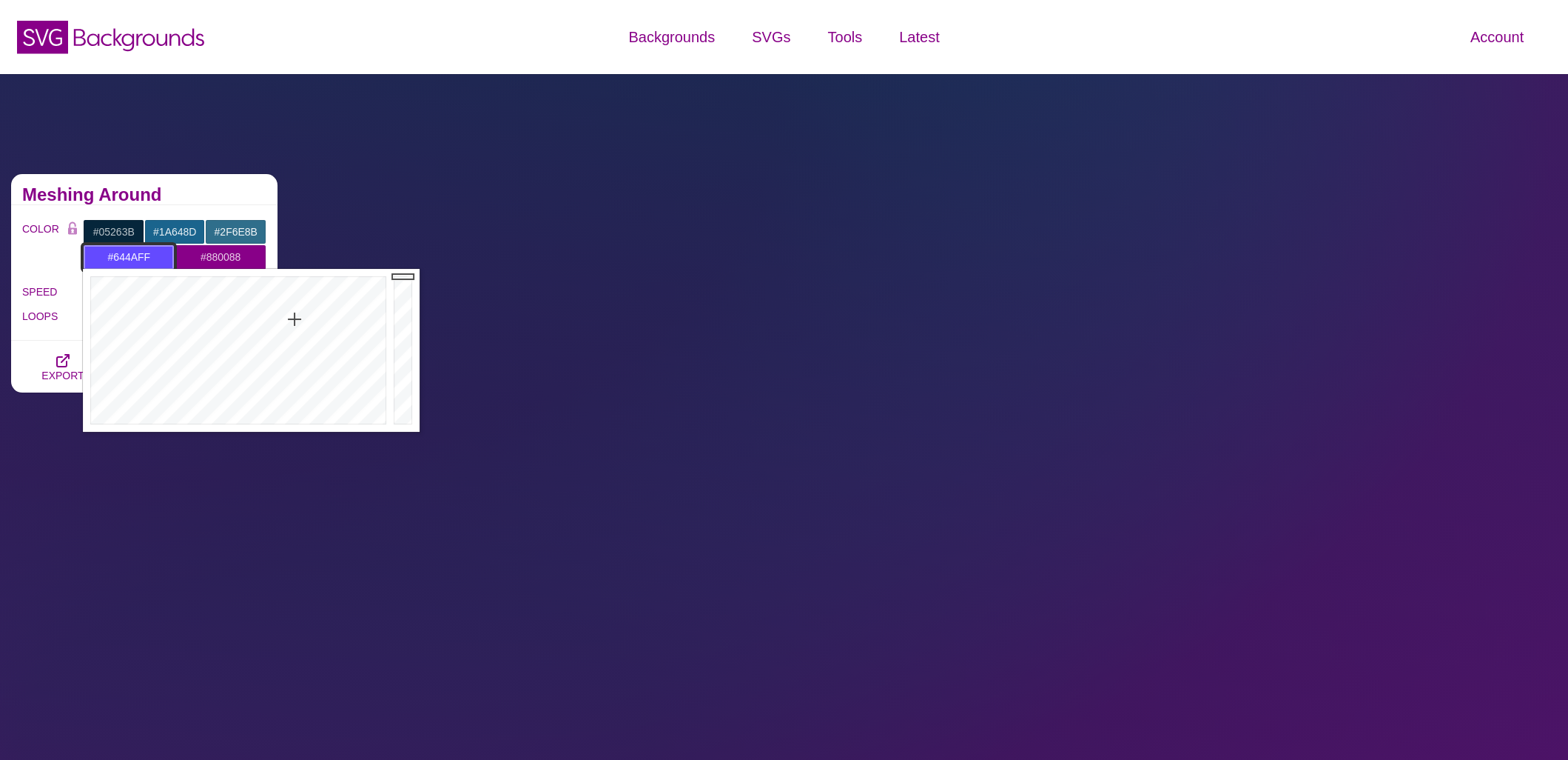
click at [294, 319] on div at bounding box center [236, 350] width 307 height 163
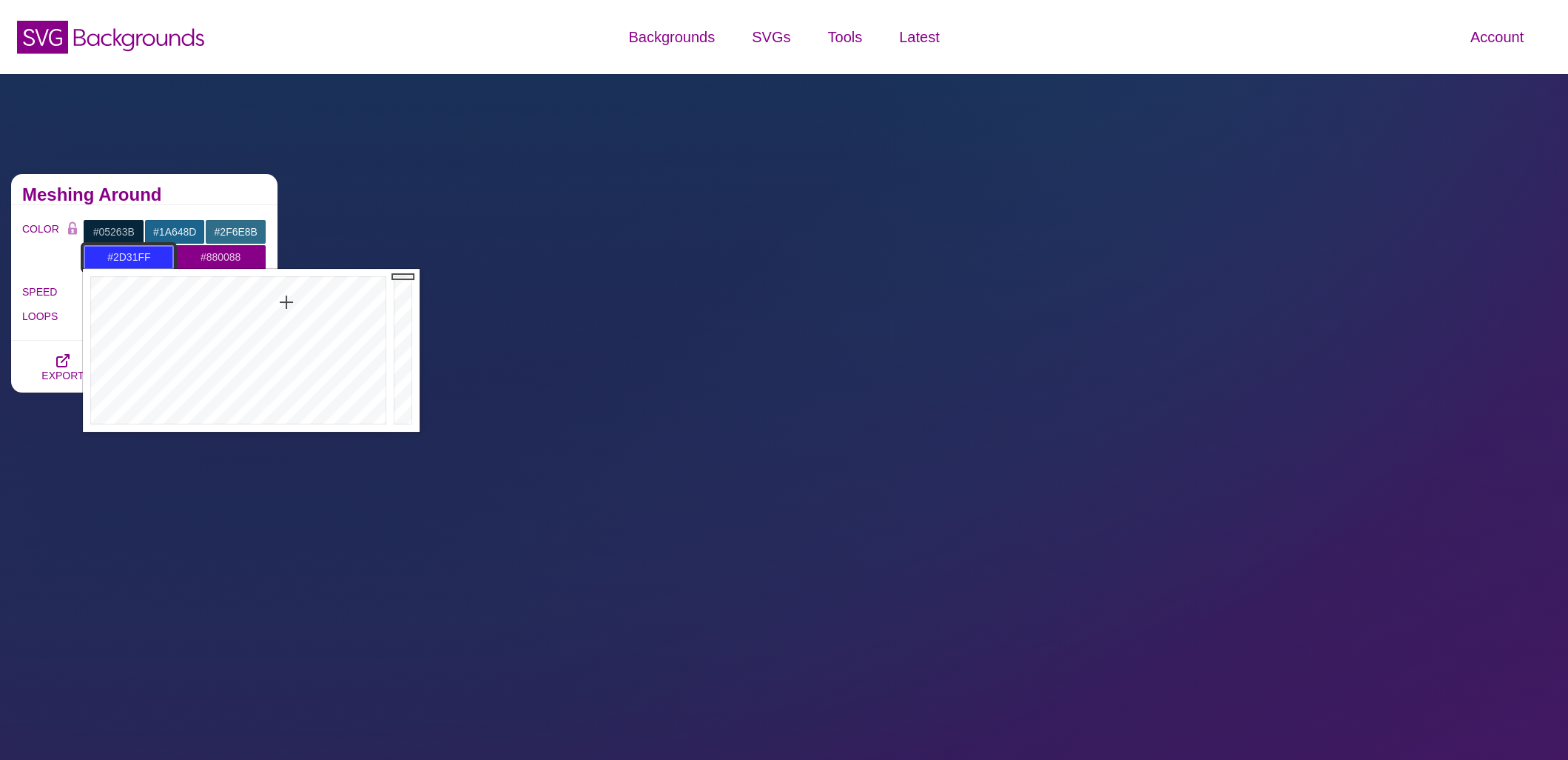
drag, startPoint x: 287, startPoint y: 313, endPoint x: 287, endPoint y: 302, distance: 11.0
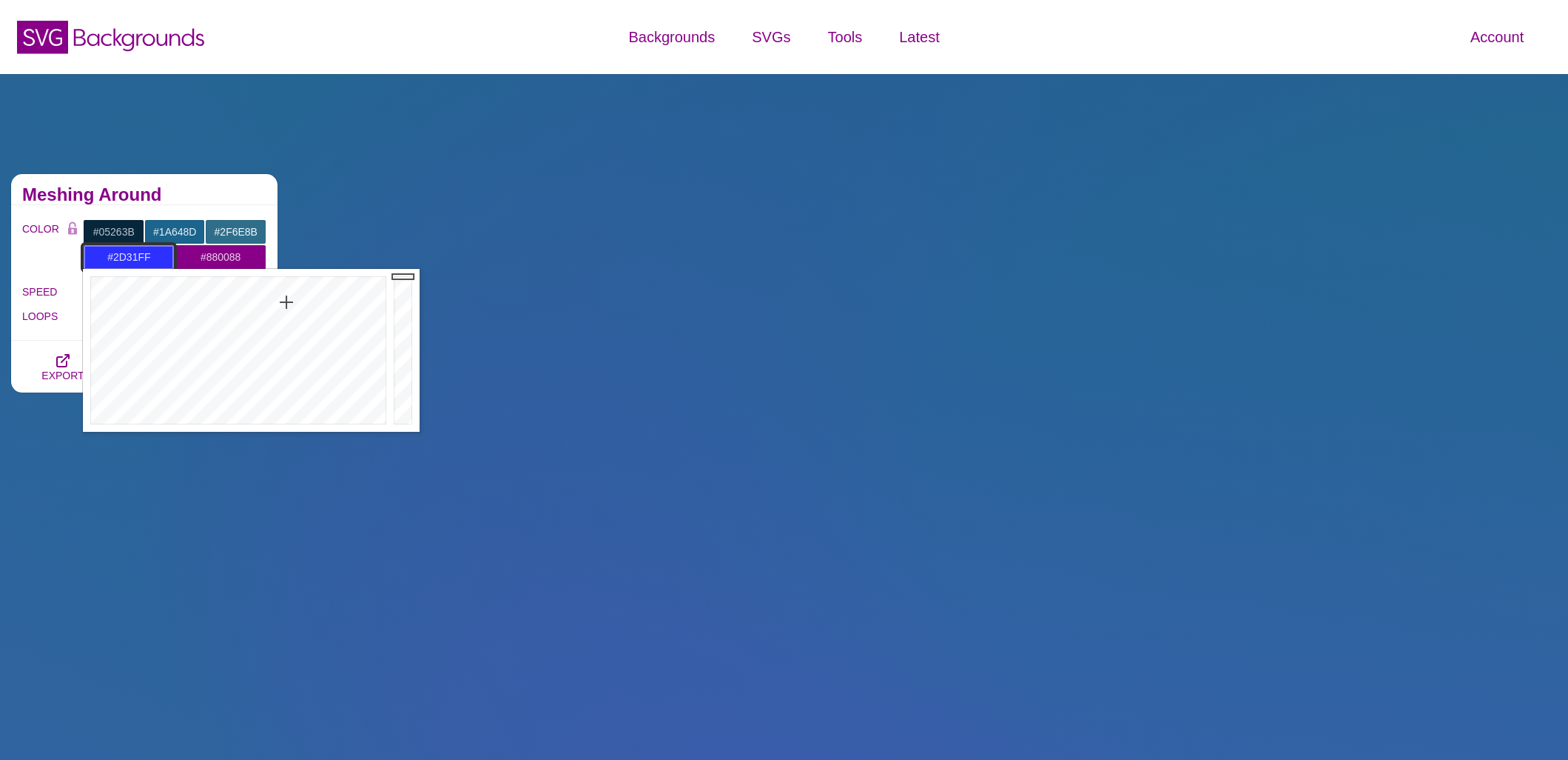
click at [287, 302] on div at bounding box center [236, 350] width 307 height 163
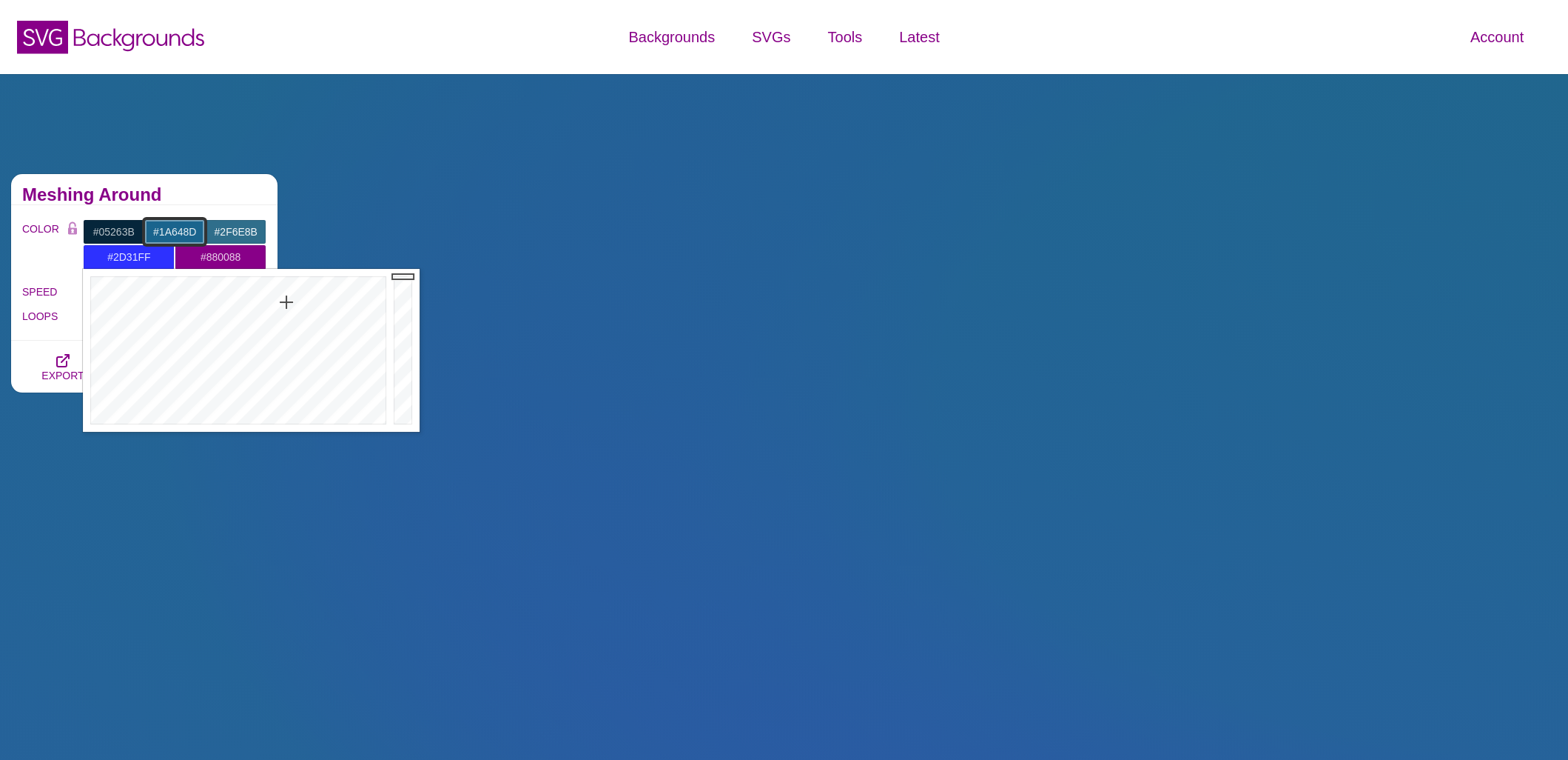
click at [173, 231] on input "#1A648D" at bounding box center [175, 231] width 61 height 25
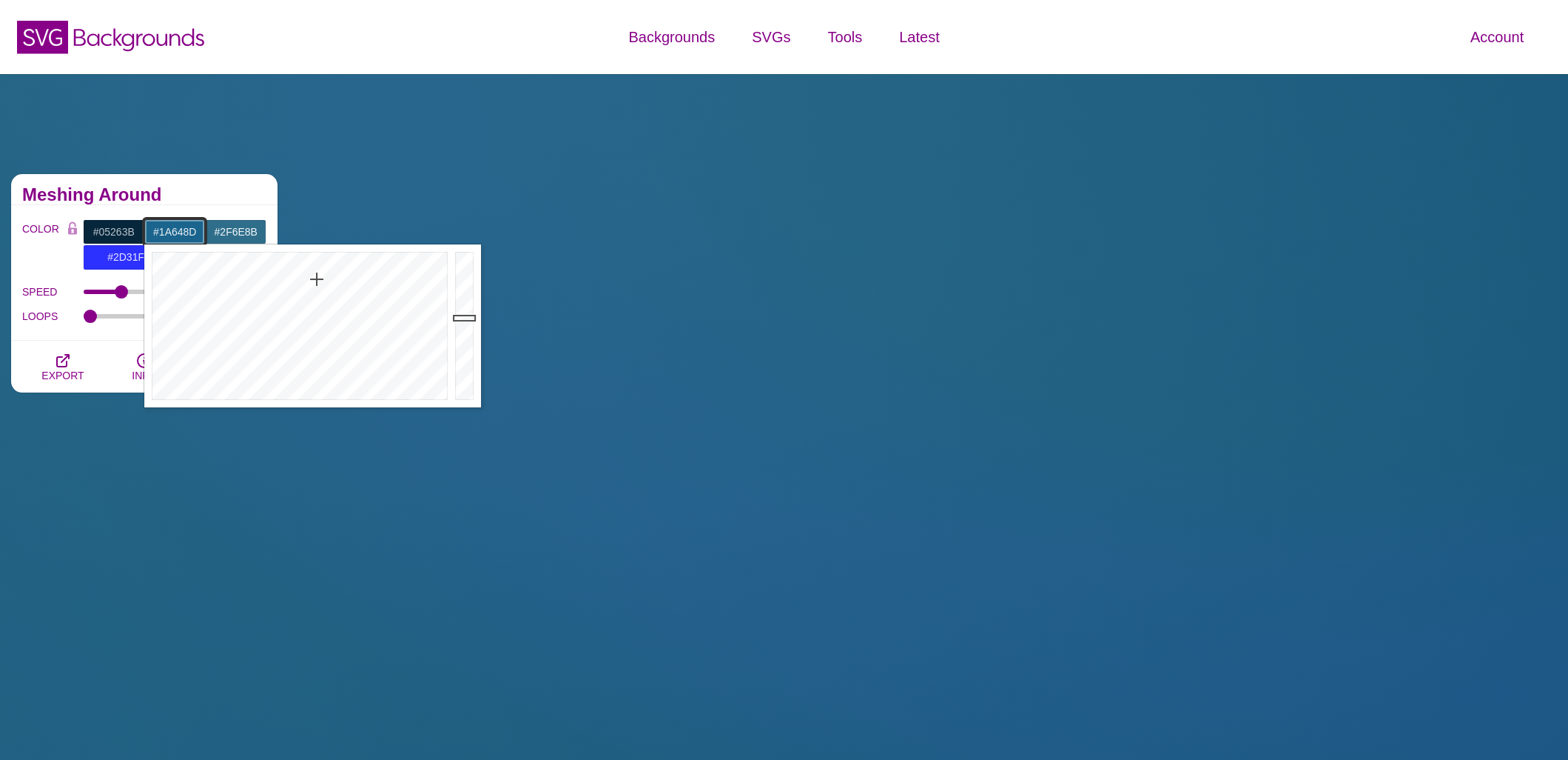
click at [173, 231] on input "#1A648D" at bounding box center [175, 231] width 61 height 25
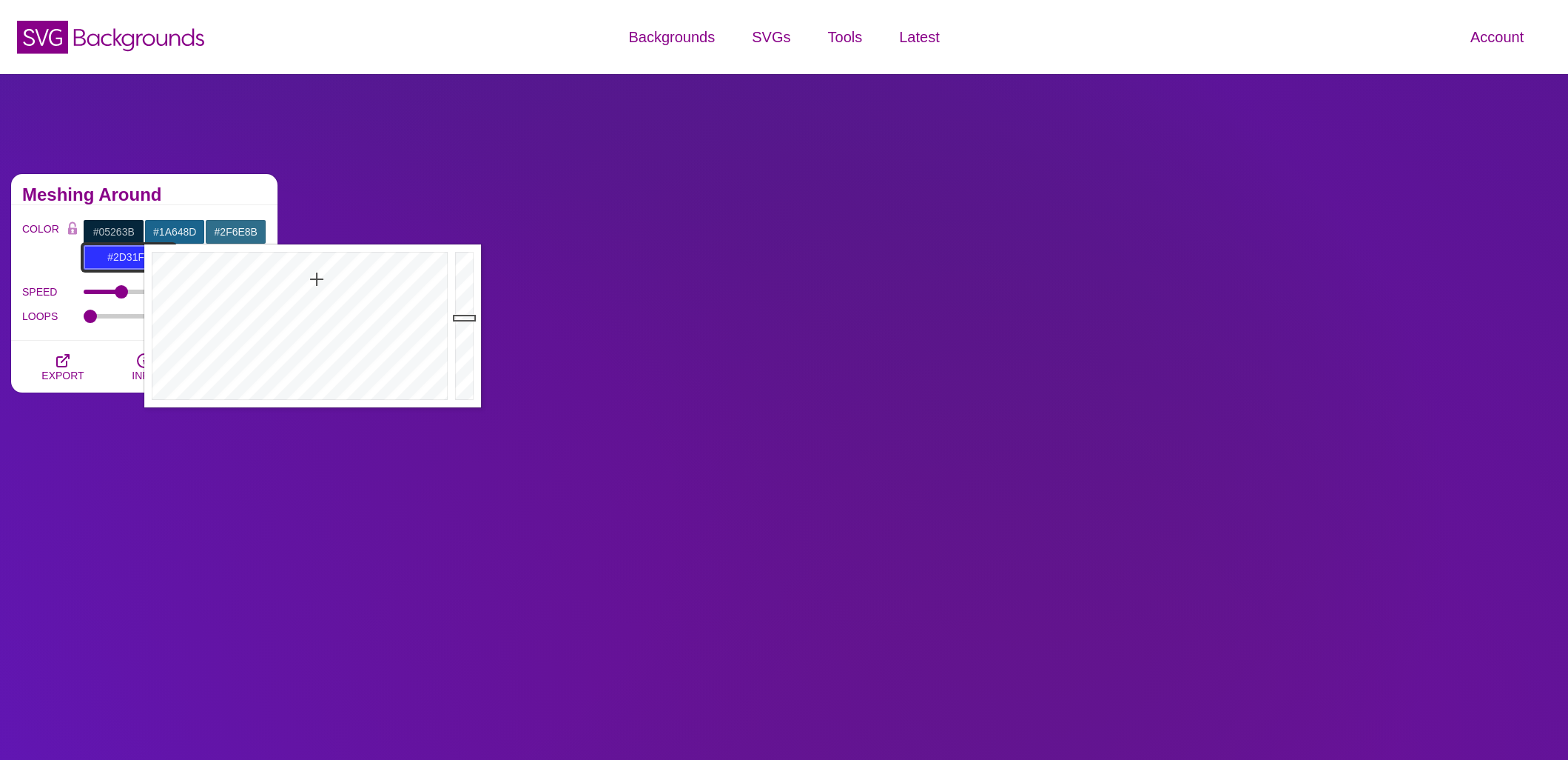
click at [119, 260] on input "#2D31FF" at bounding box center [129, 256] width 92 height 25
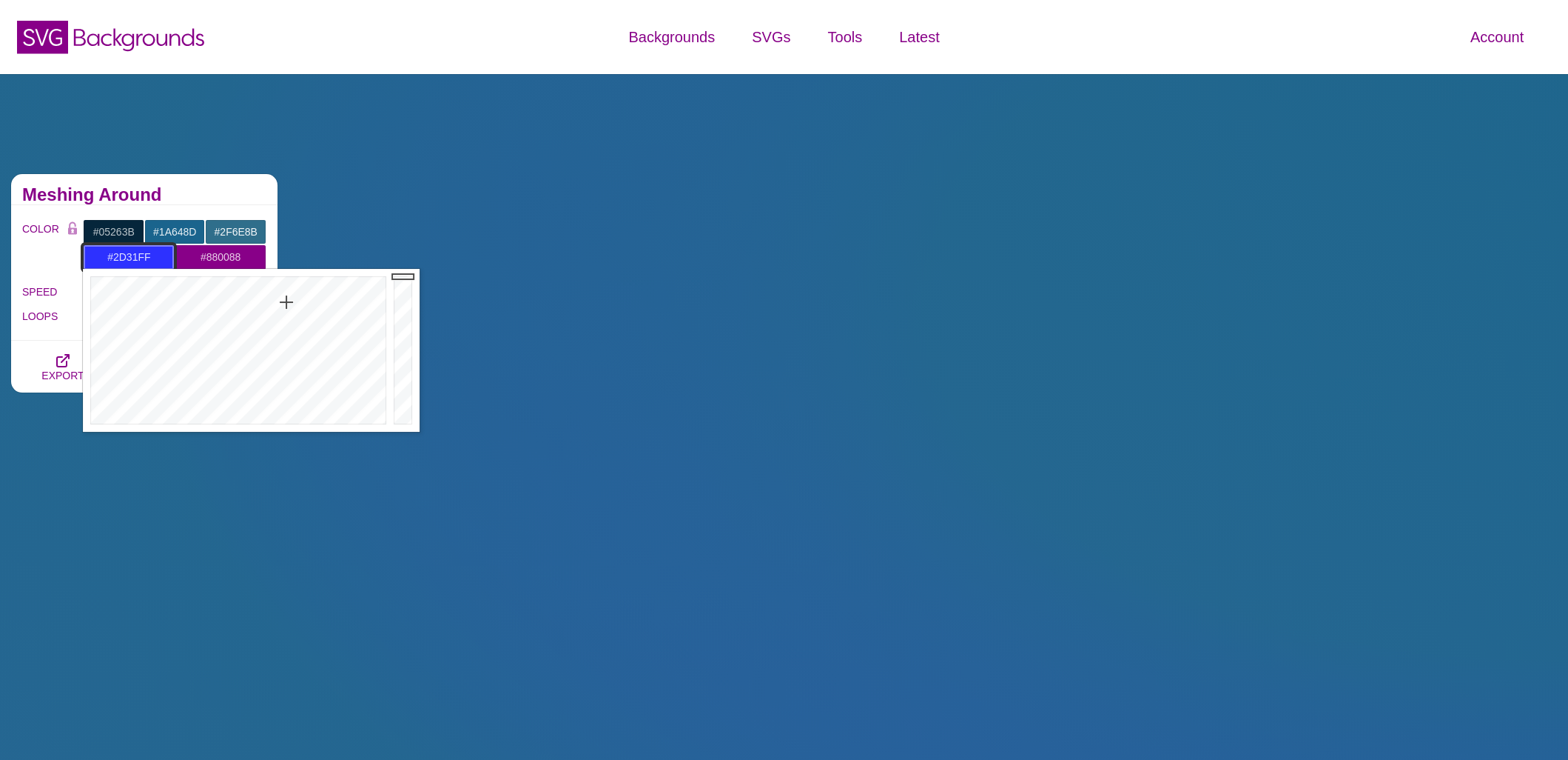
click at [119, 260] on input "#2D31FF" at bounding box center [129, 256] width 92 height 25
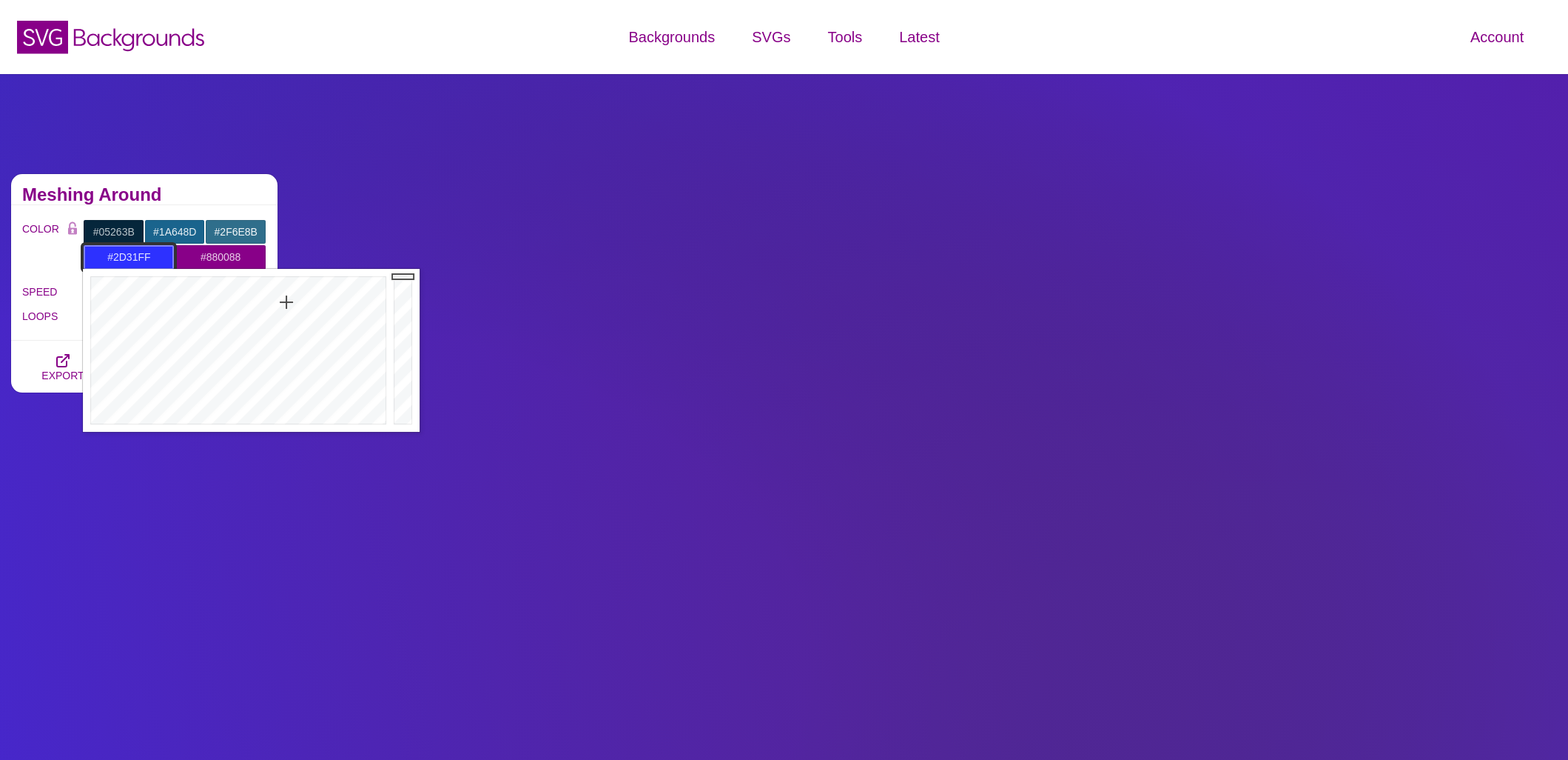
paste input "1A648D"
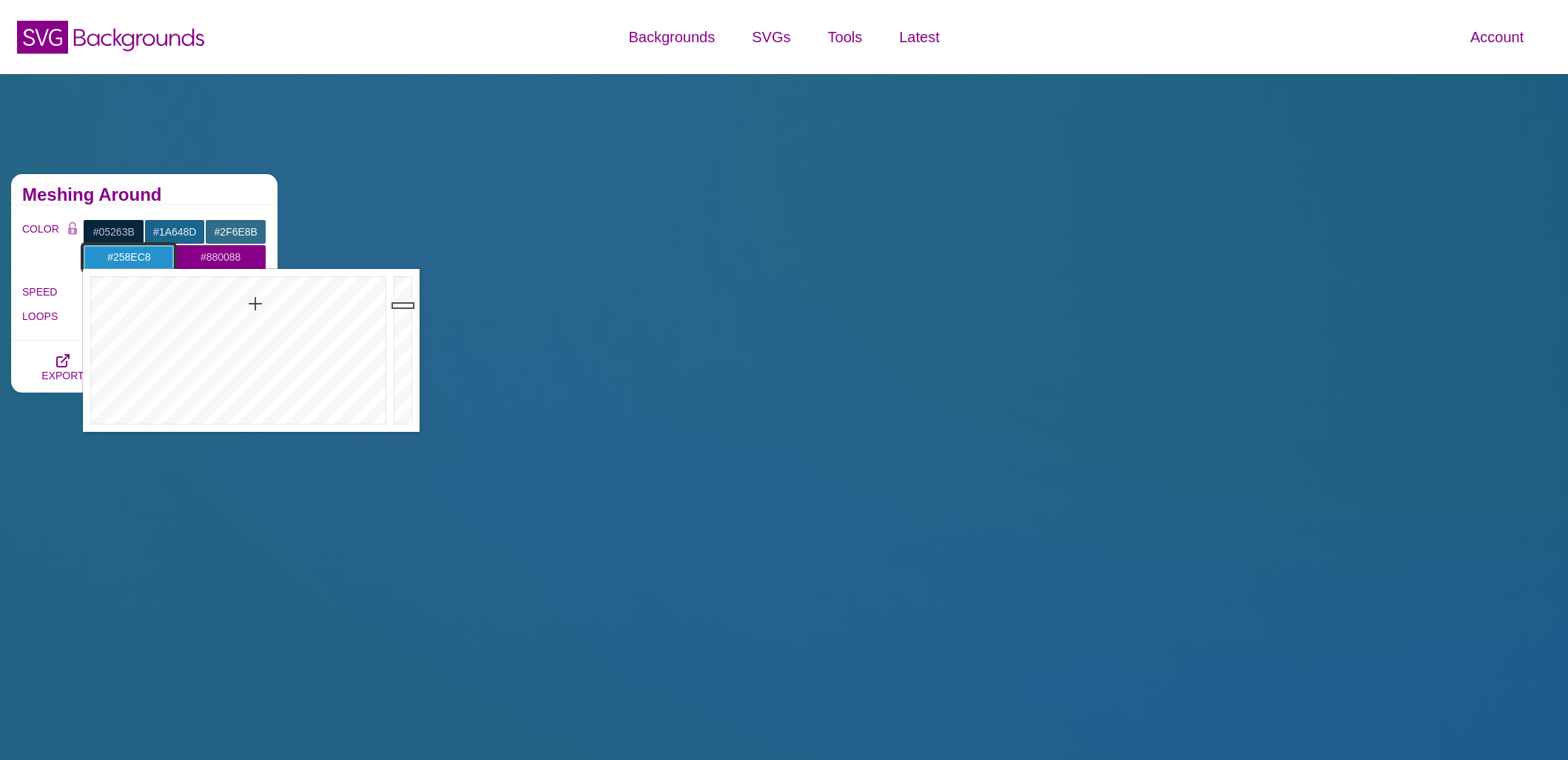
drag, startPoint x: 405, startPoint y: 340, endPoint x: 405, endPoint y: 308, distance: 32.0
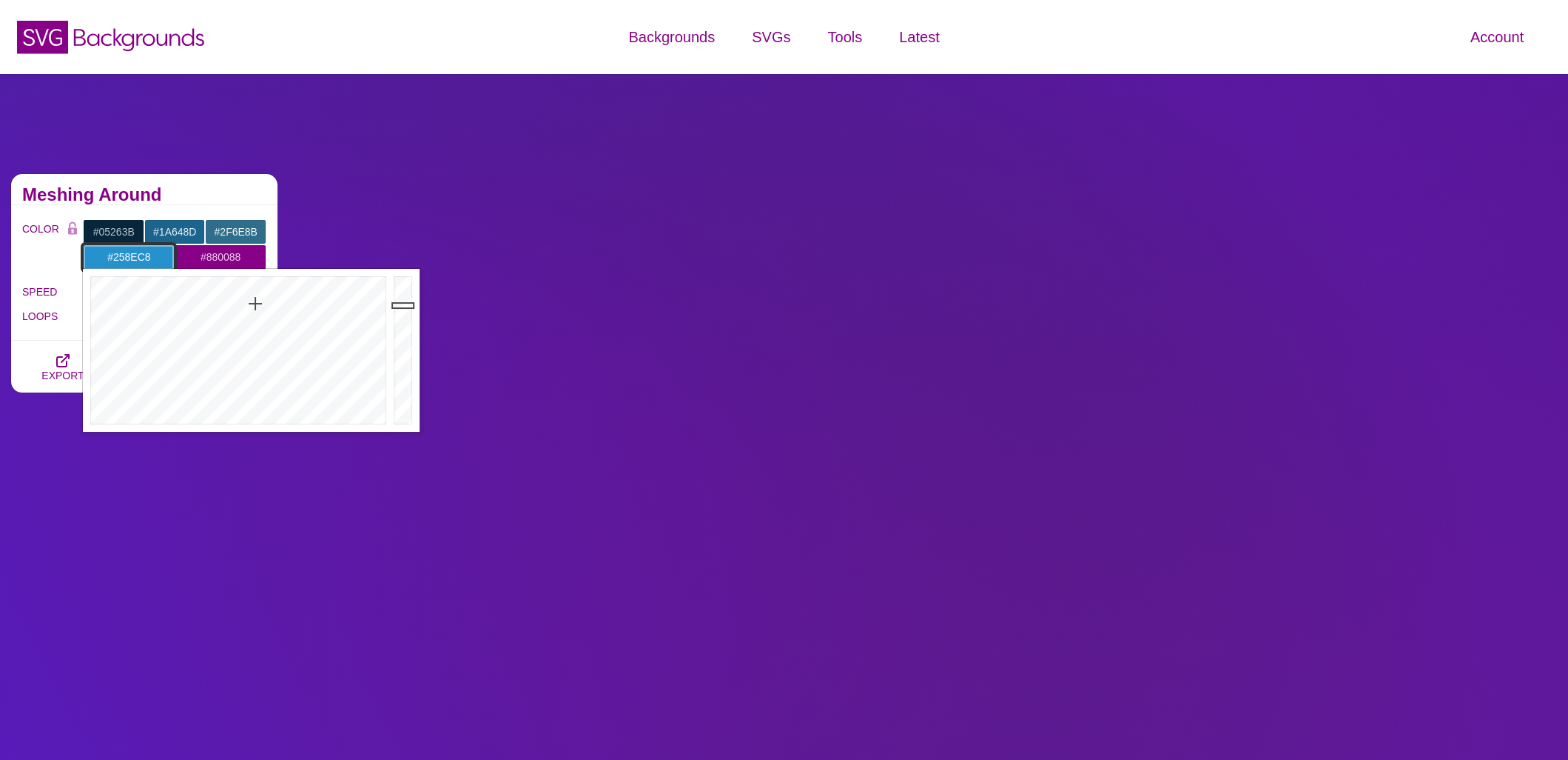
click at [405, 308] on div at bounding box center [405, 350] width 30 height 163
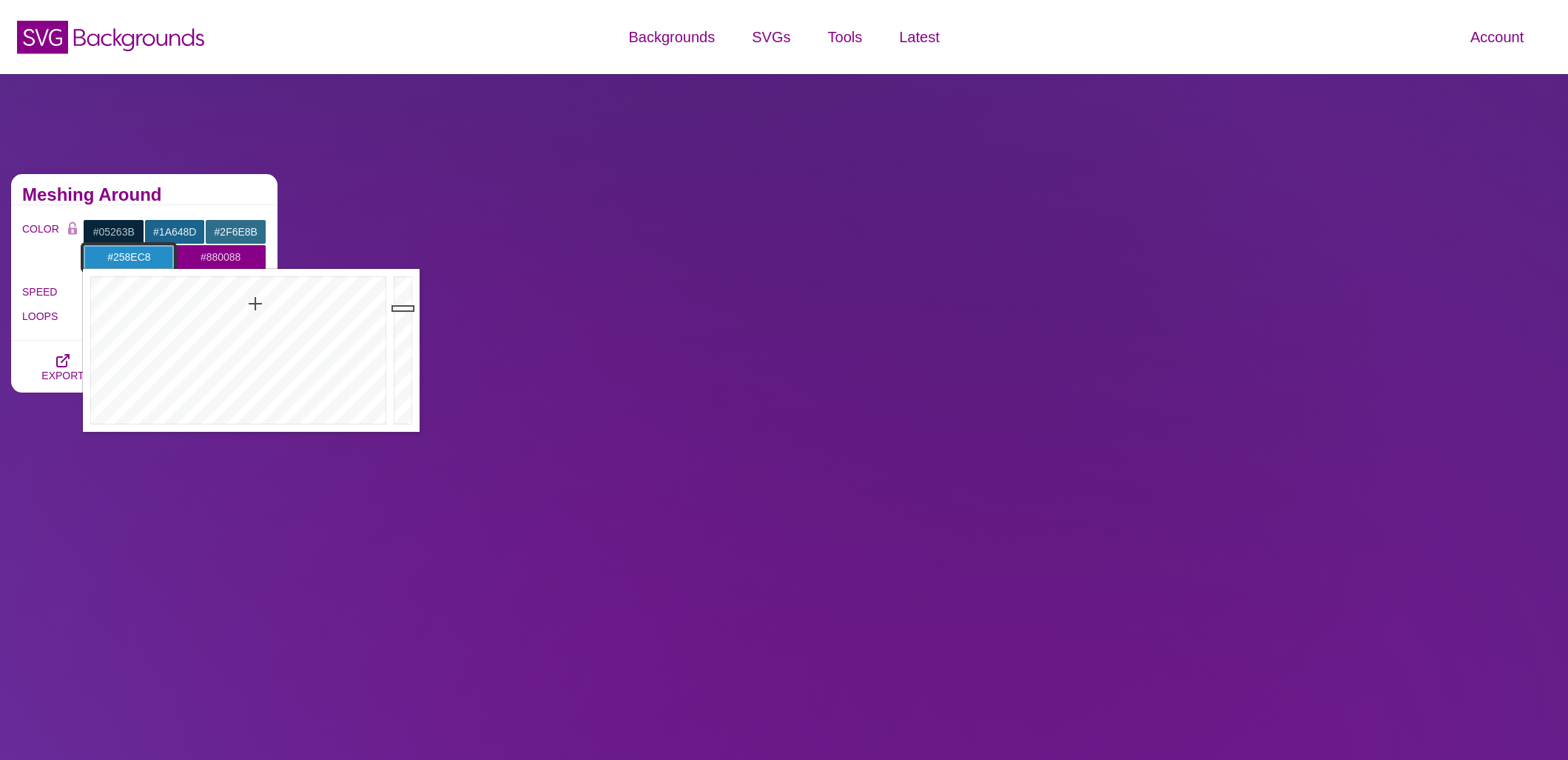
type input "#258EC8"
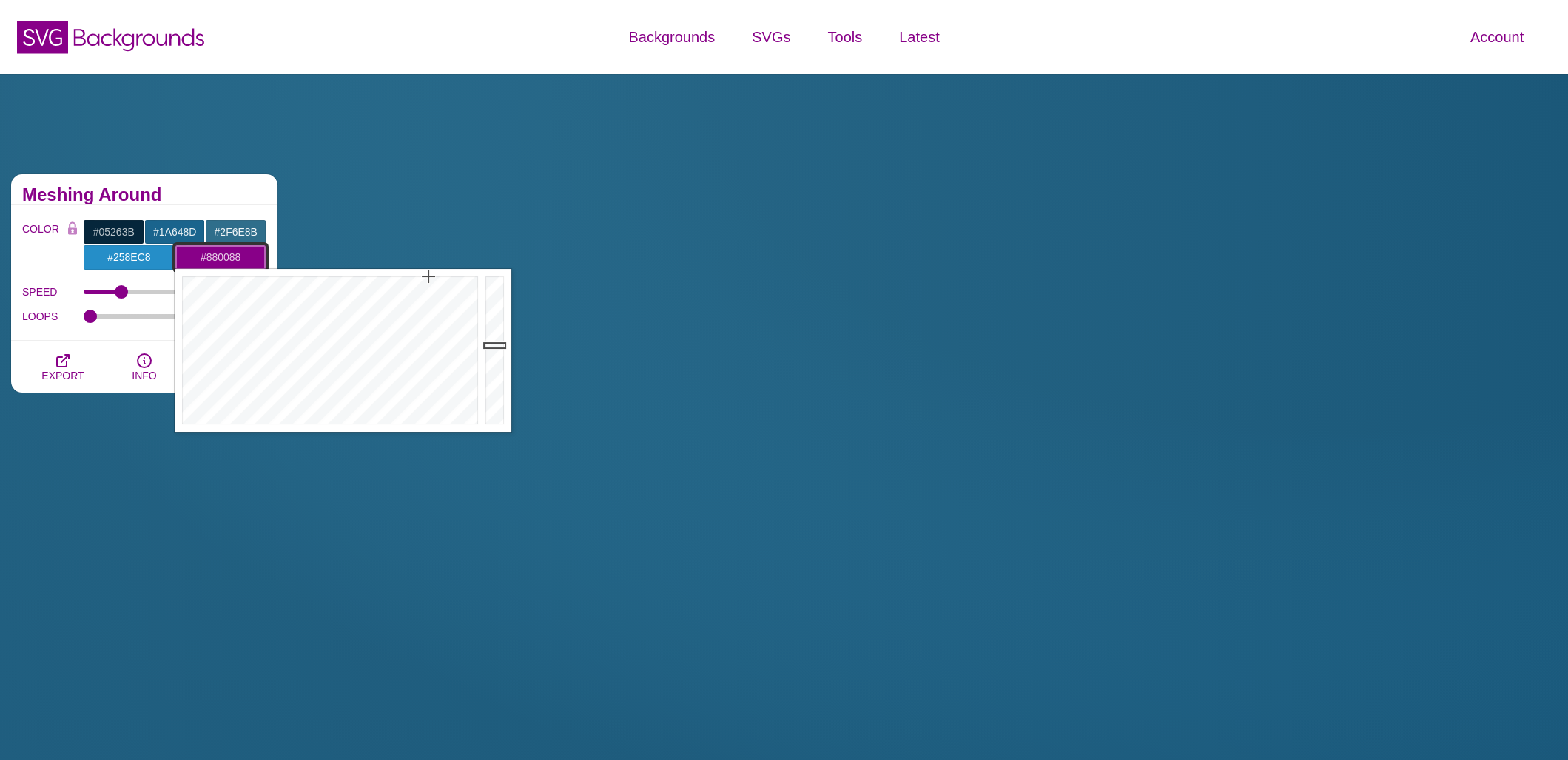
click at [223, 257] on input "#880088" at bounding box center [221, 256] width 92 height 25
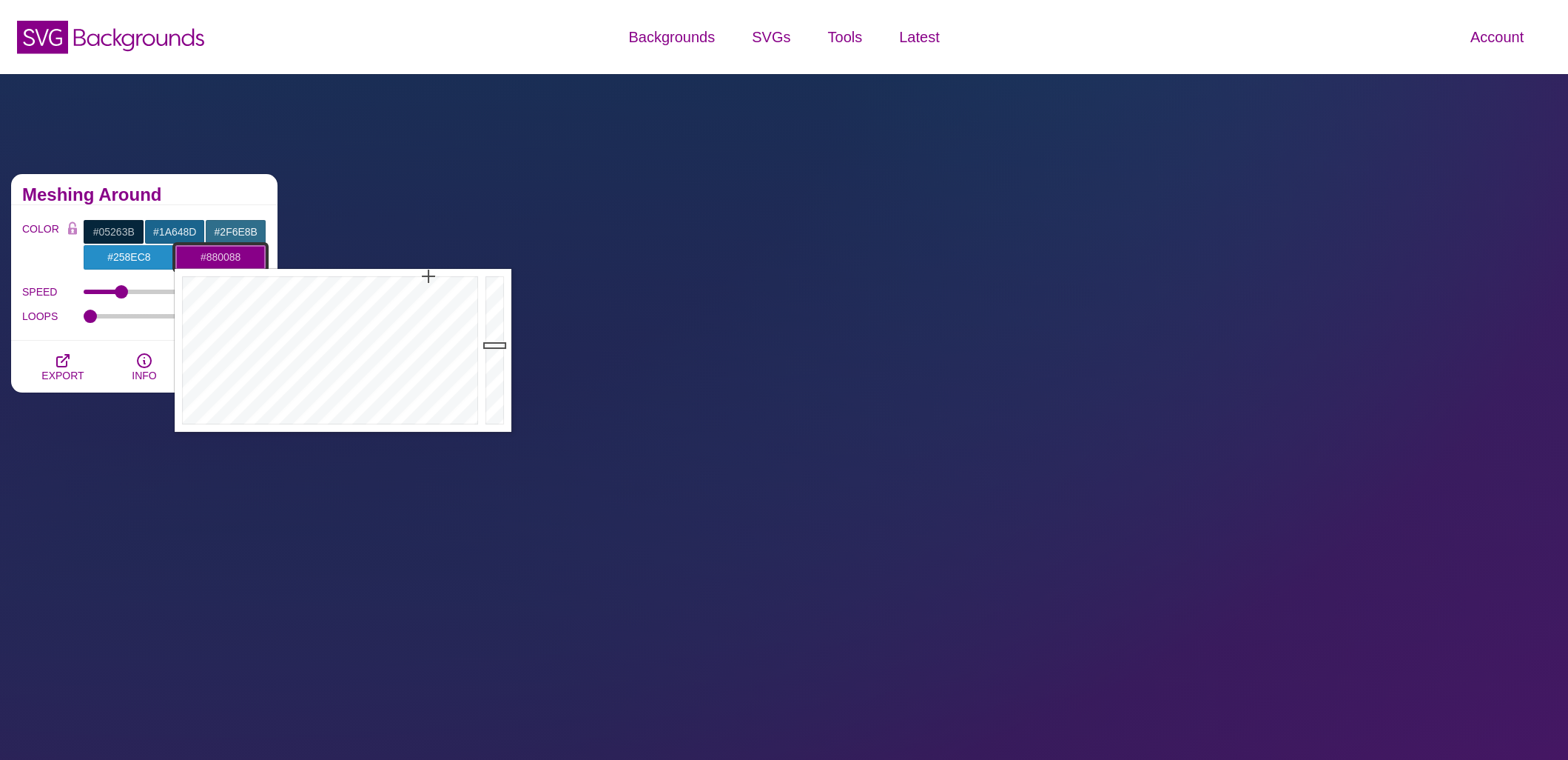
click at [223, 257] on input "#880088" at bounding box center [221, 256] width 92 height 25
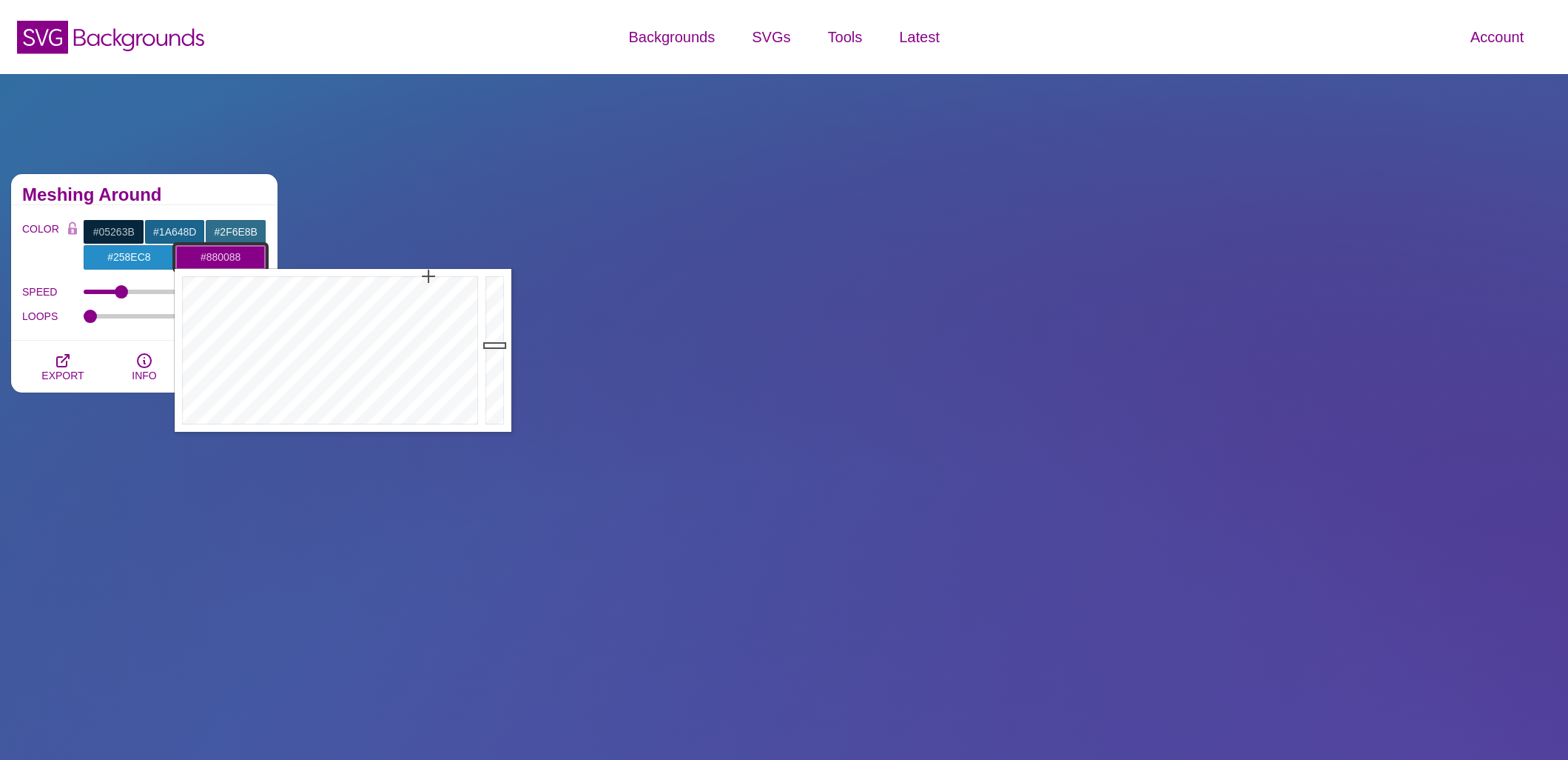
paste input "1A648D"
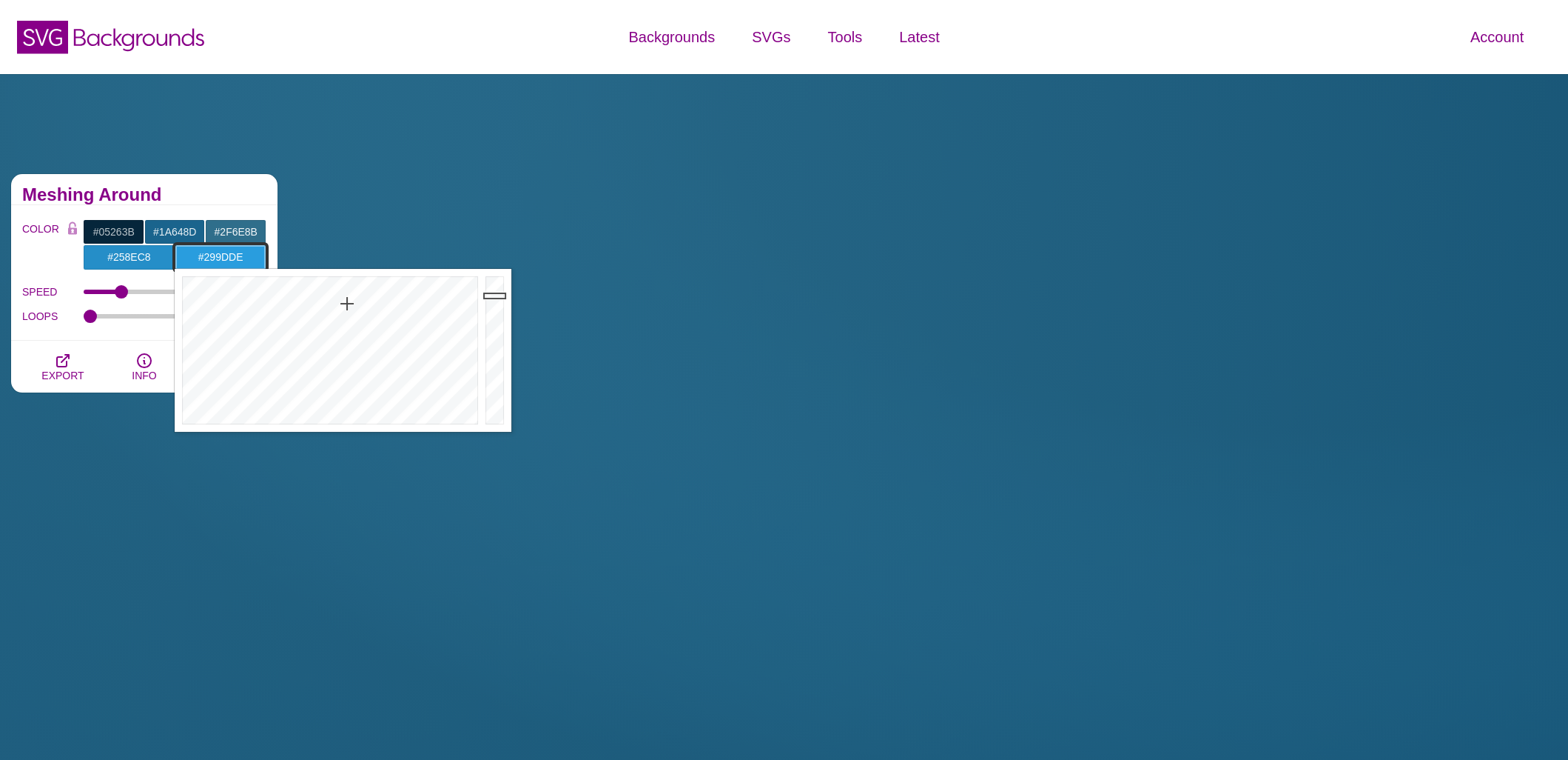
drag, startPoint x: 493, startPoint y: 342, endPoint x: 493, endPoint y: 295, distance: 47.0
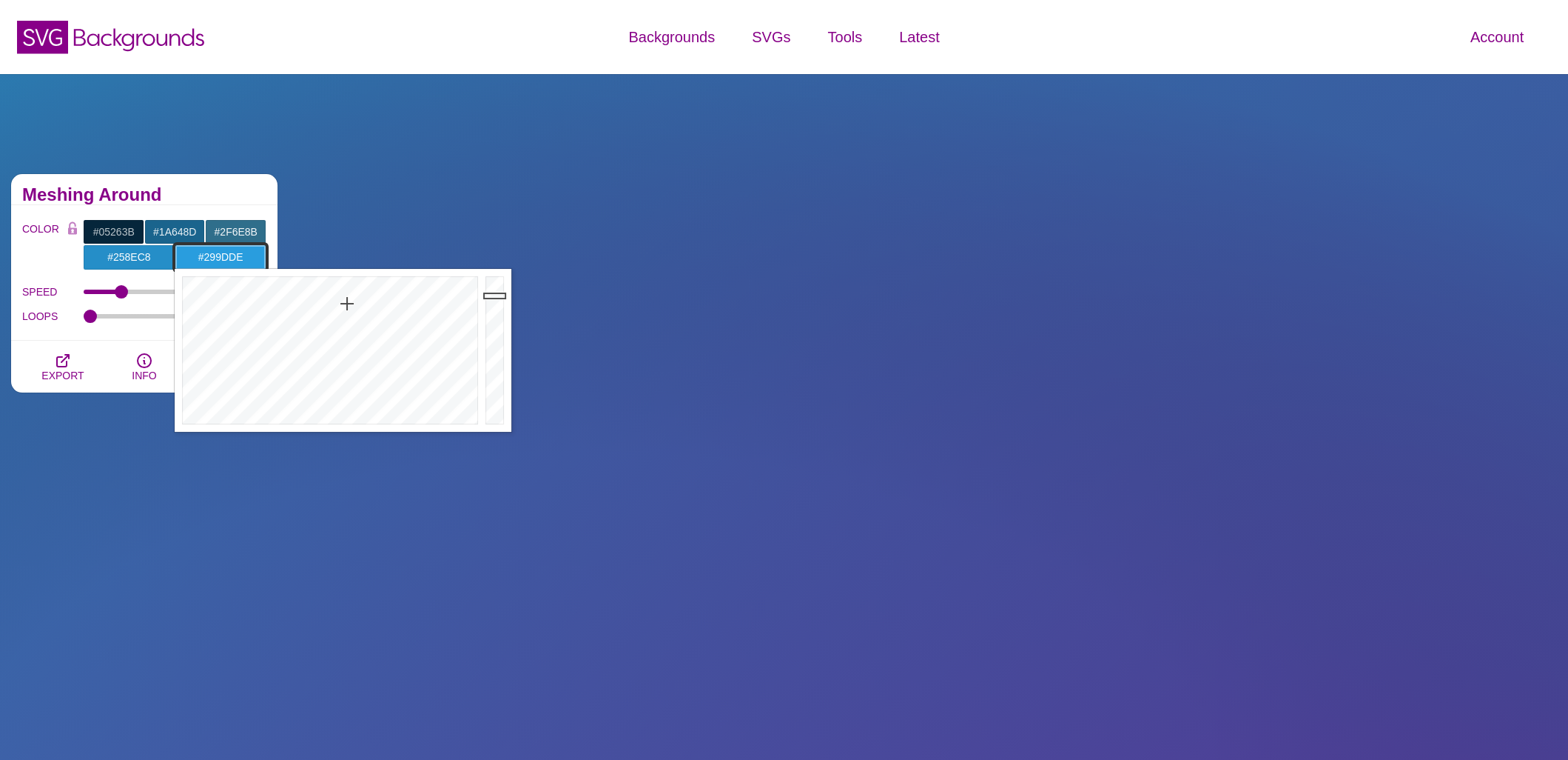
click at [493, 295] on div at bounding box center [496, 350] width 30 height 163
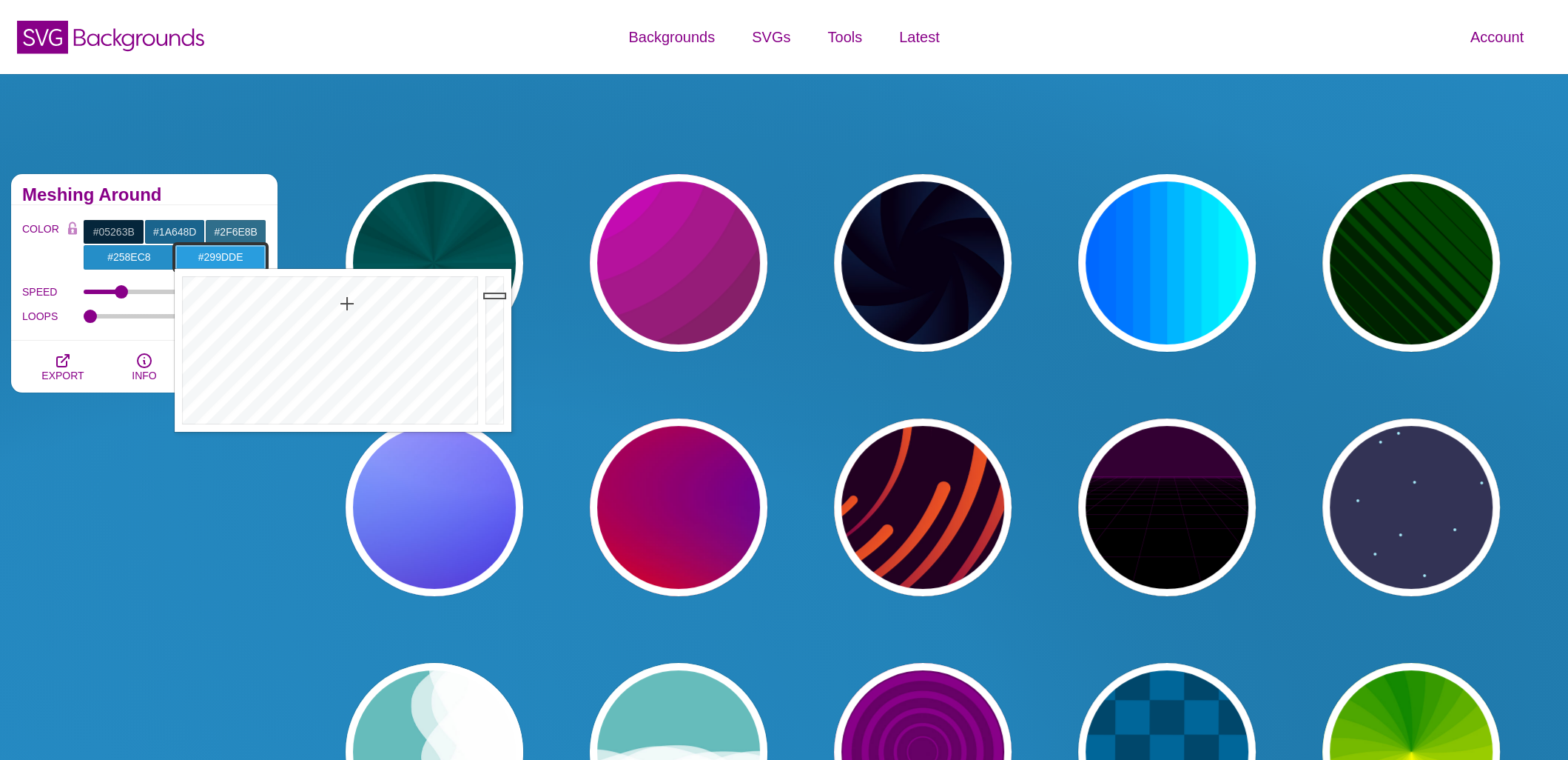
type input "#299DDE"
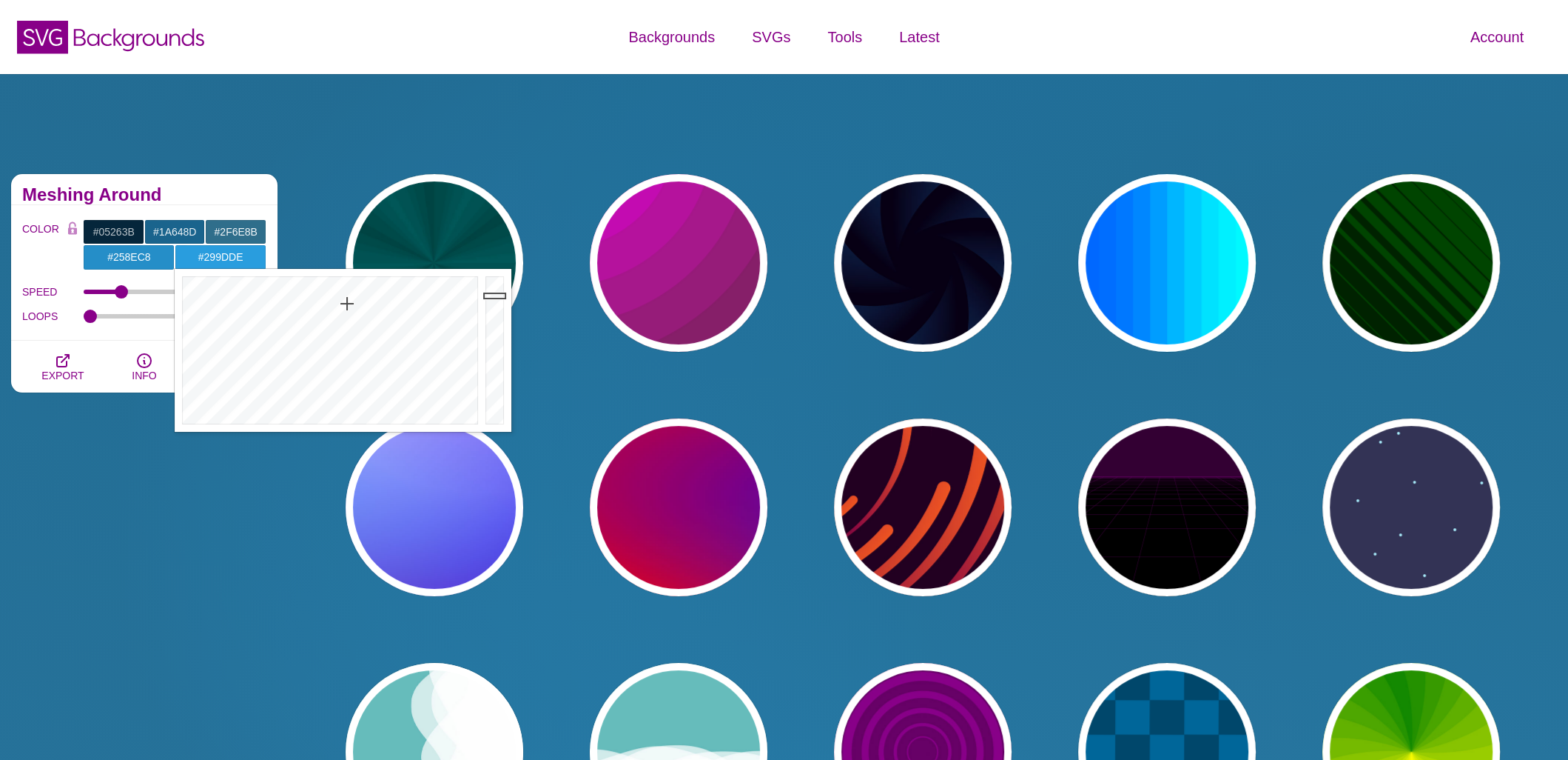
click at [506, 168] on div "PREVIEW PREVIEW PREVIEW PREVIEW PREVIEW PREVIEW PREVIEW PREVIEW PREVIEW PREVIEW…" at bounding box center [929, 751] width 1244 height 1178
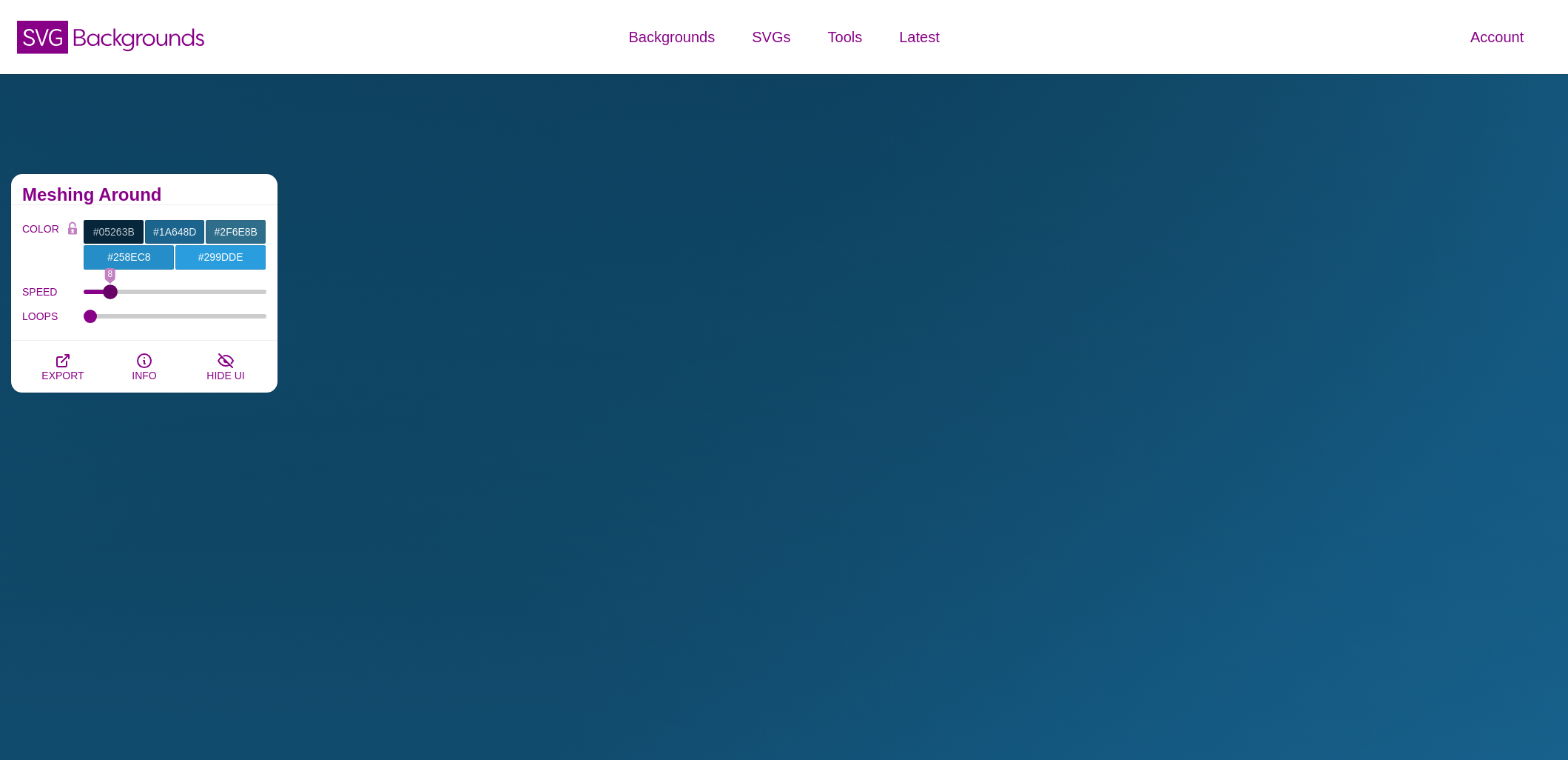
click at [110, 291] on input "SPEED" at bounding box center [175, 291] width 184 height 6
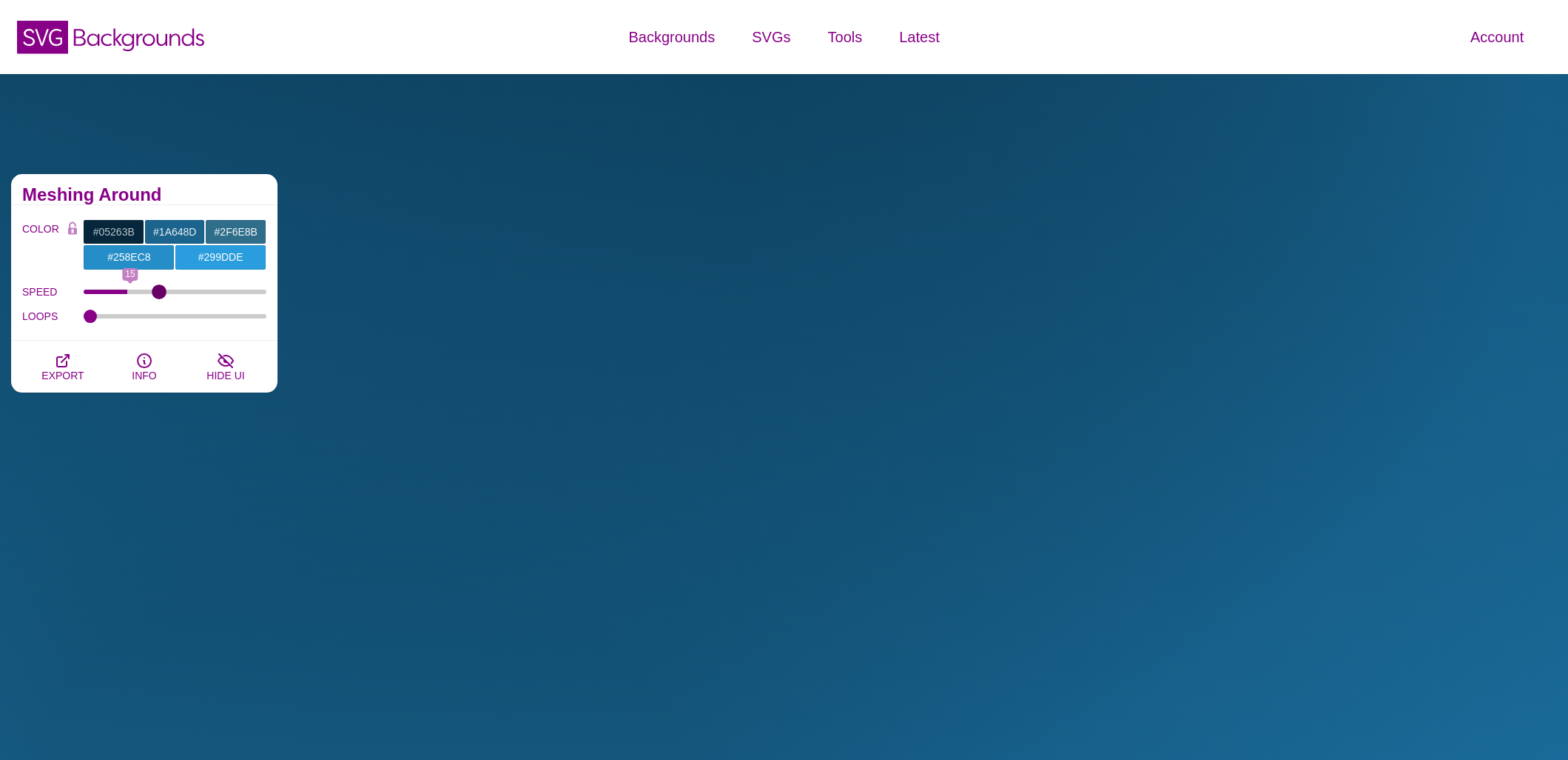
drag, startPoint x: 110, startPoint y: 291, endPoint x: 159, endPoint y: 288, distance: 49.1
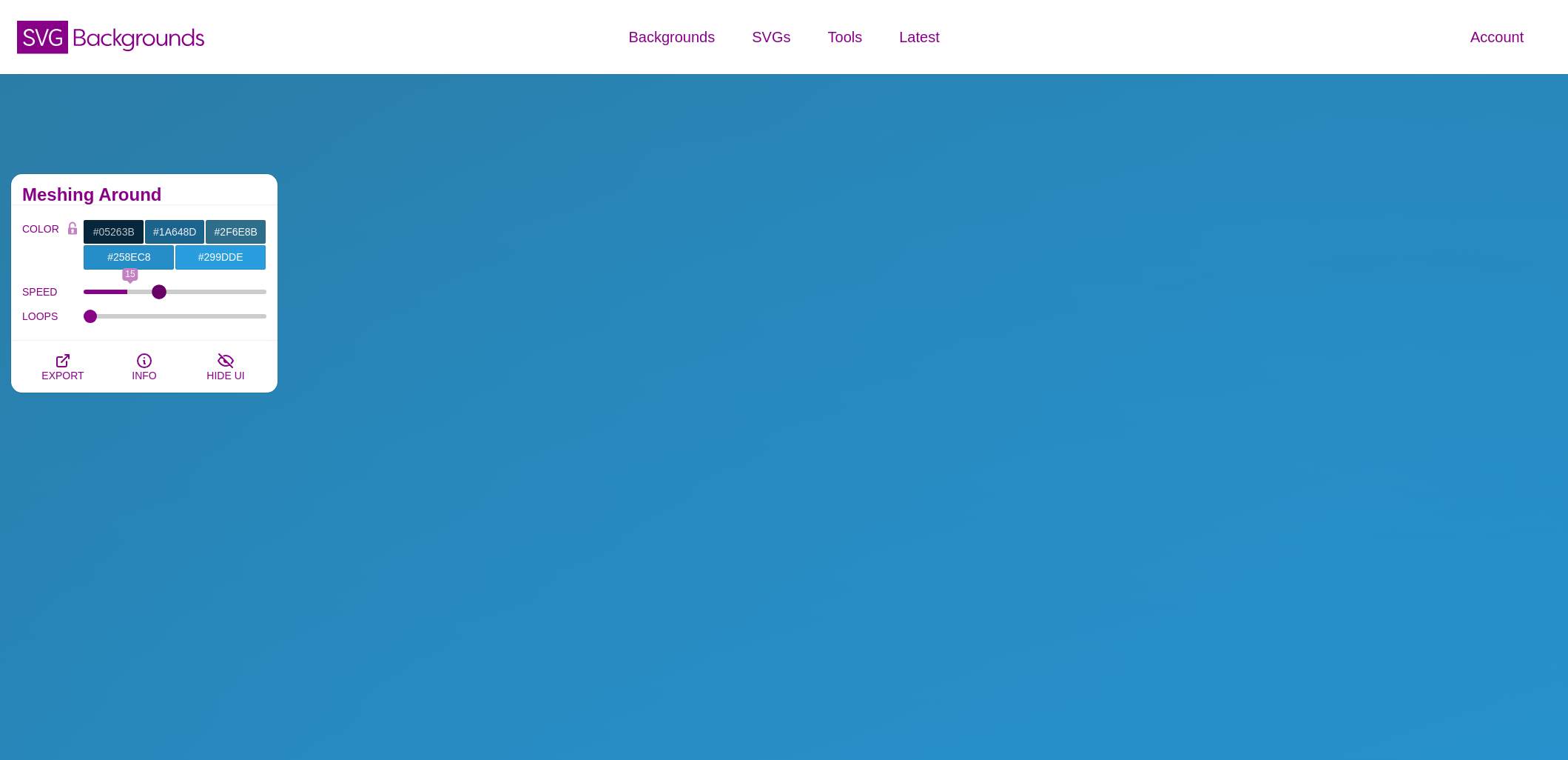
click at [159, 291] on input "SPEED" at bounding box center [175, 291] width 184 height 6
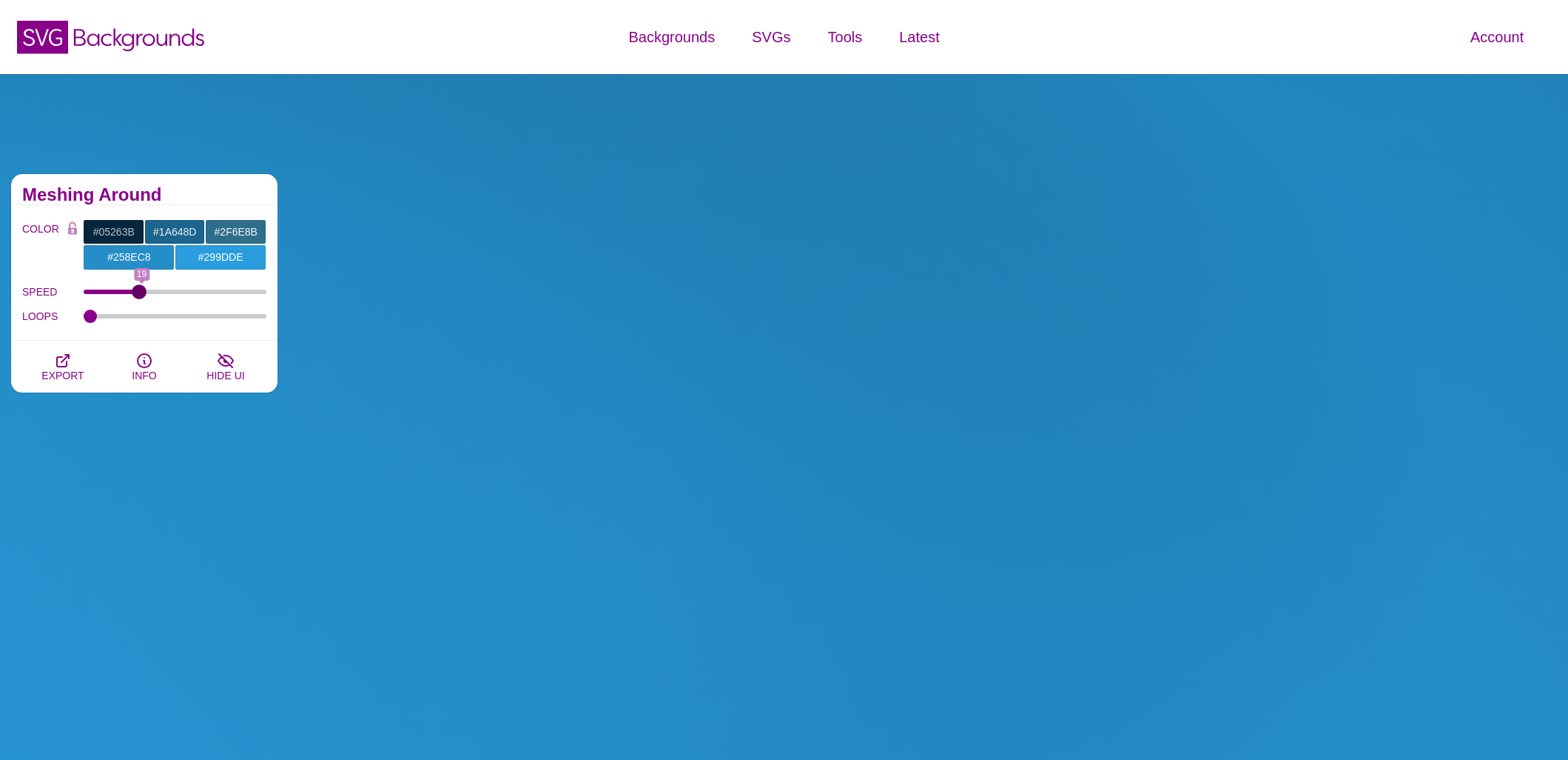
drag, startPoint x: 159, startPoint y: 288, endPoint x: 137, endPoint y: 289, distance: 22.0
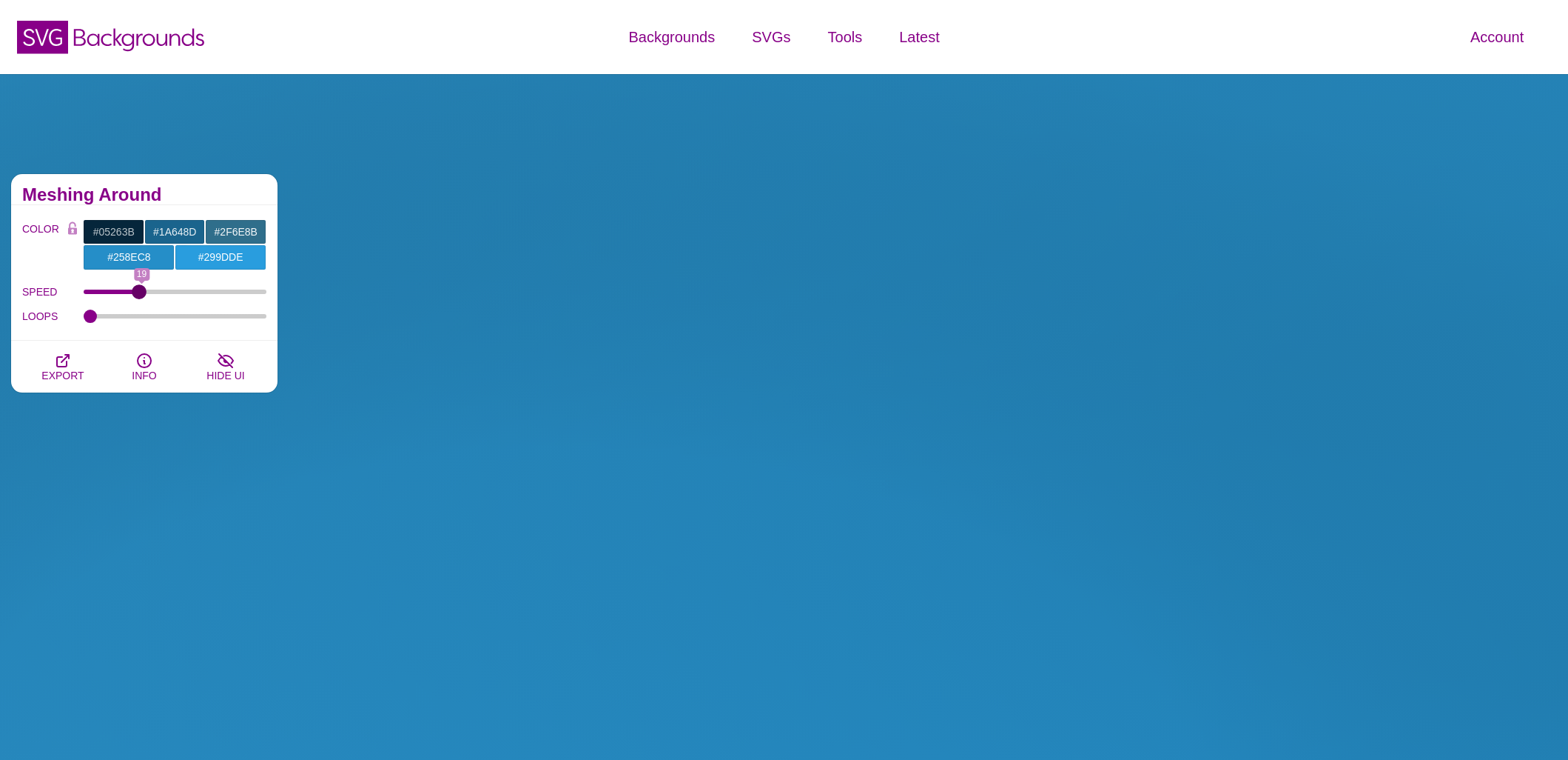
type input "18"
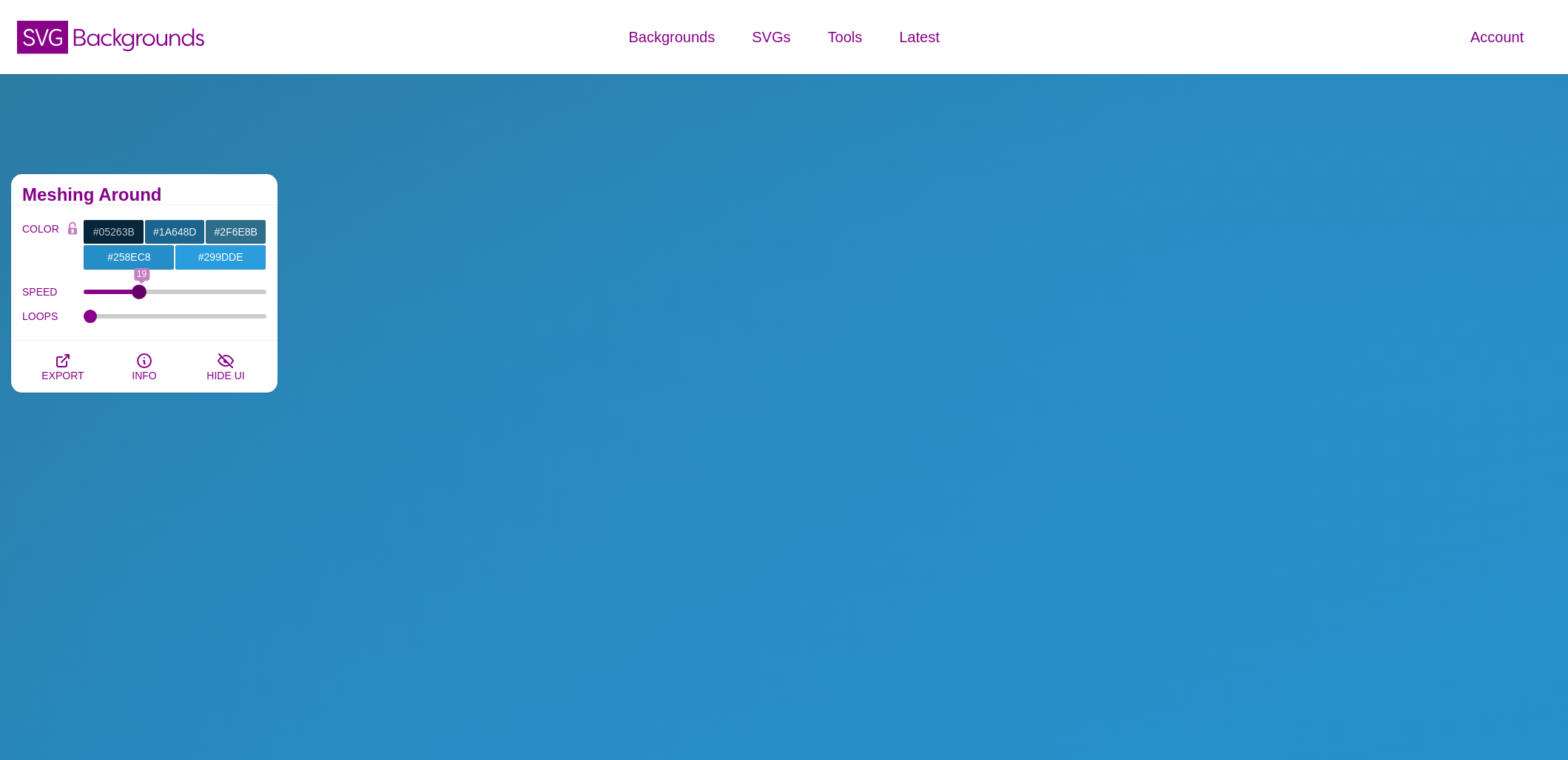
click at [137, 289] on input "SPEED" at bounding box center [175, 291] width 184 height 6
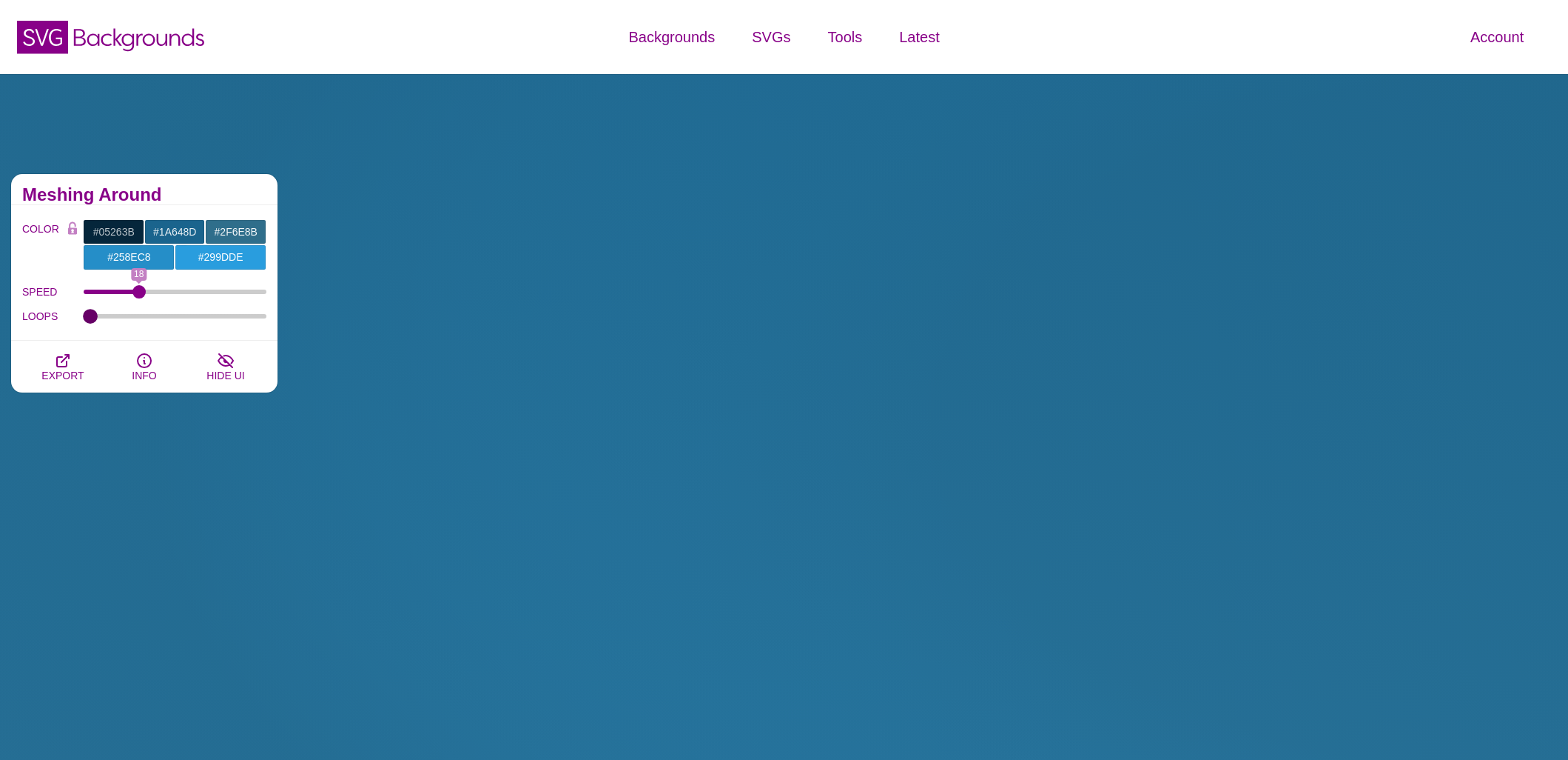
drag, startPoint x: 88, startPoint y: 313, endPoint x: 60, endPoint y: 313, distance: 28.0
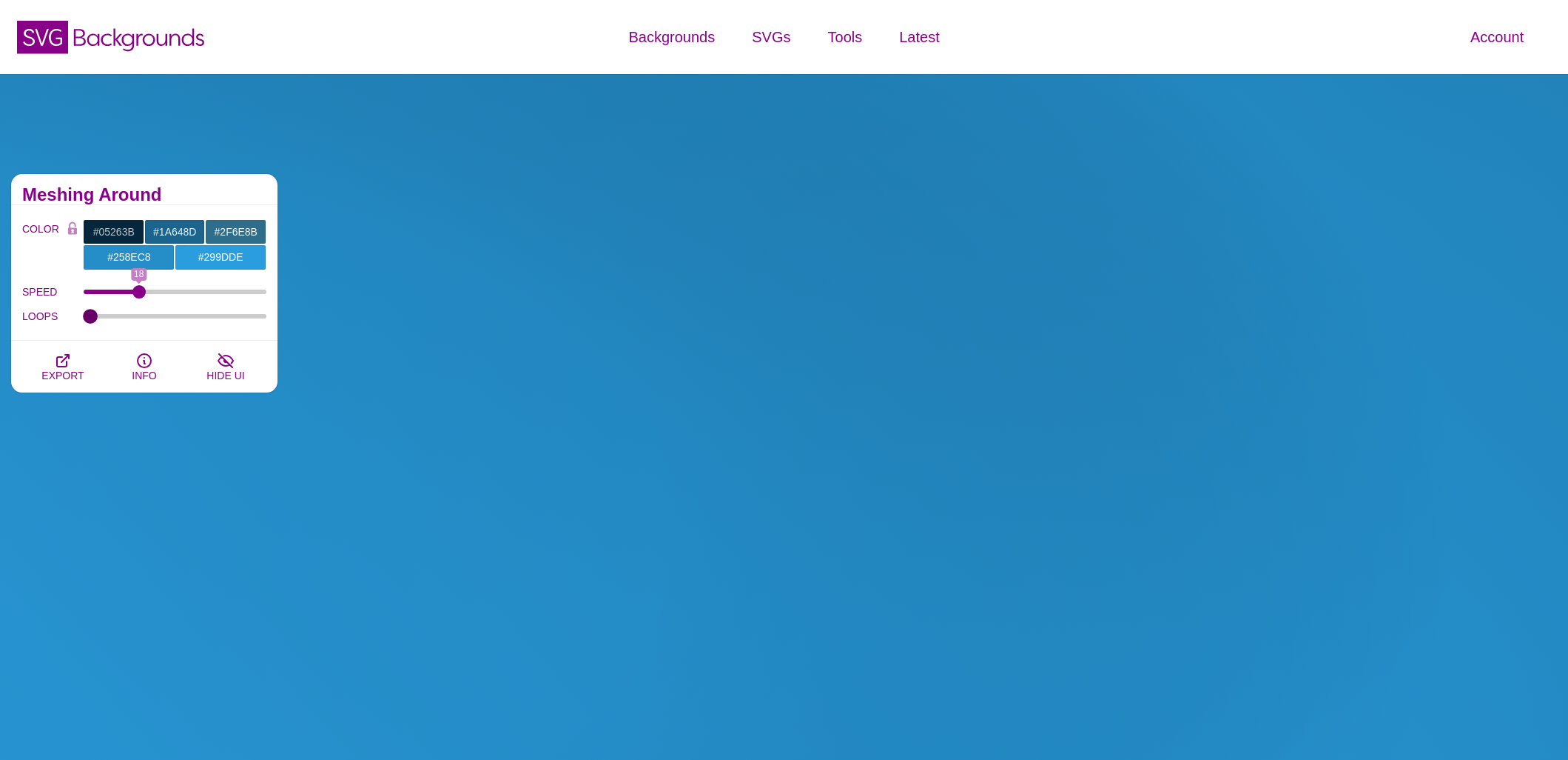
click at [84, 313] on input "LOOPS" at bounding box center [175, 316] width 184 height 6
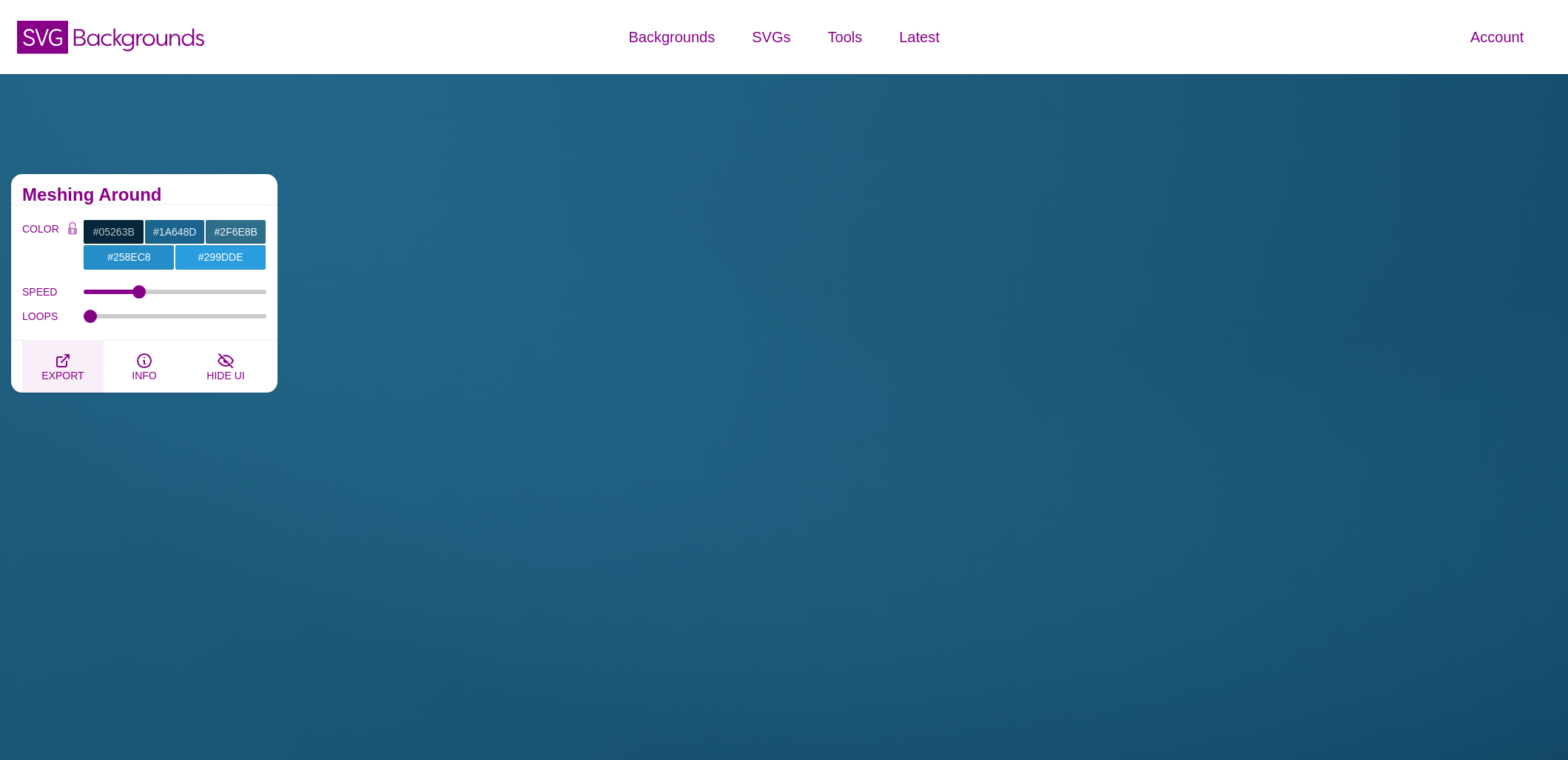
click at [67, 370] on span "EXPORT" at bounding box center [62, 376] width 42 height 12
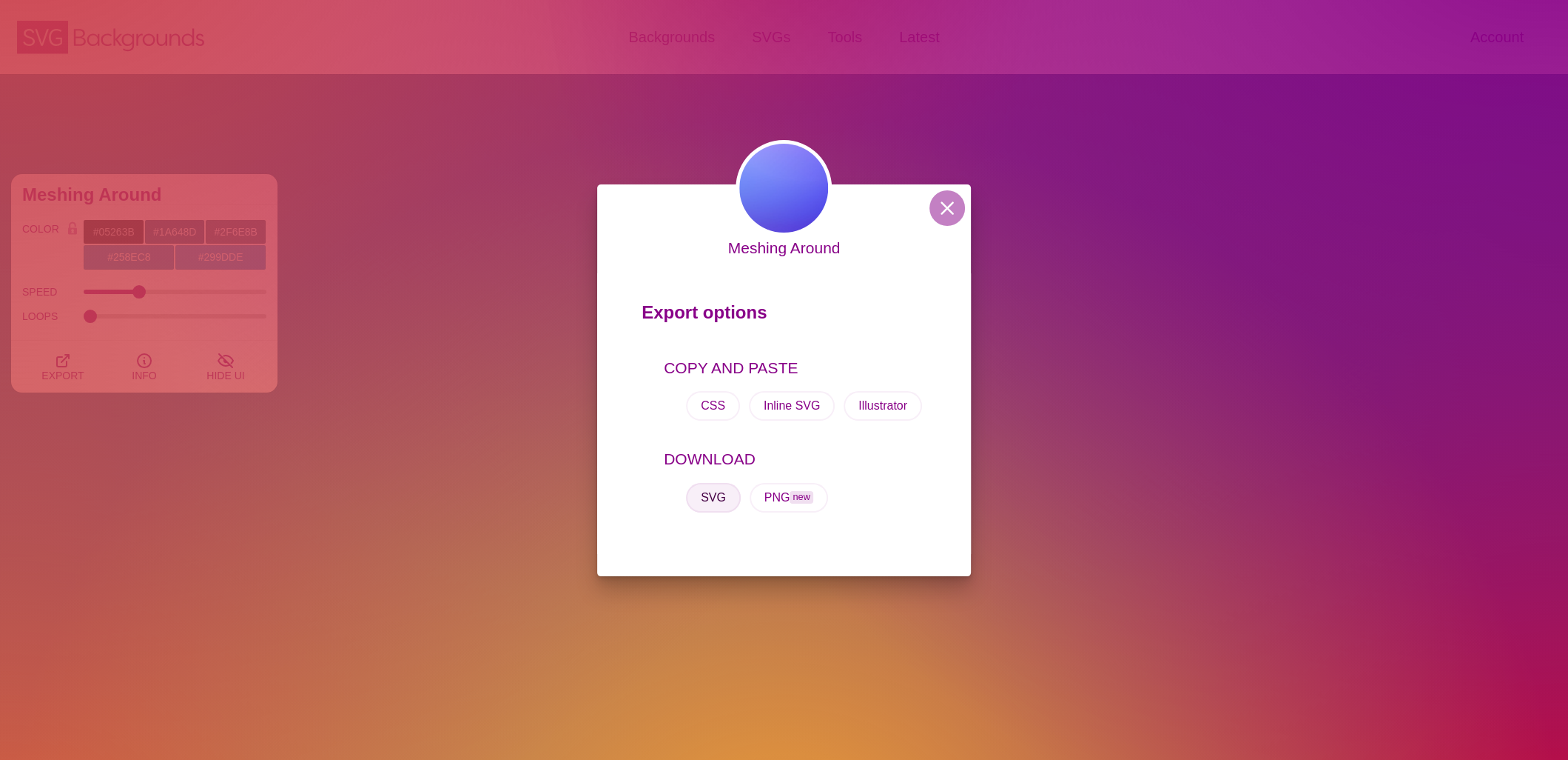
click at [723, 489] on button "SVG" at bounding box center [714, 497] width 55 height 30
